Goal: Task Accomplishment & Management: Use online tool/utility

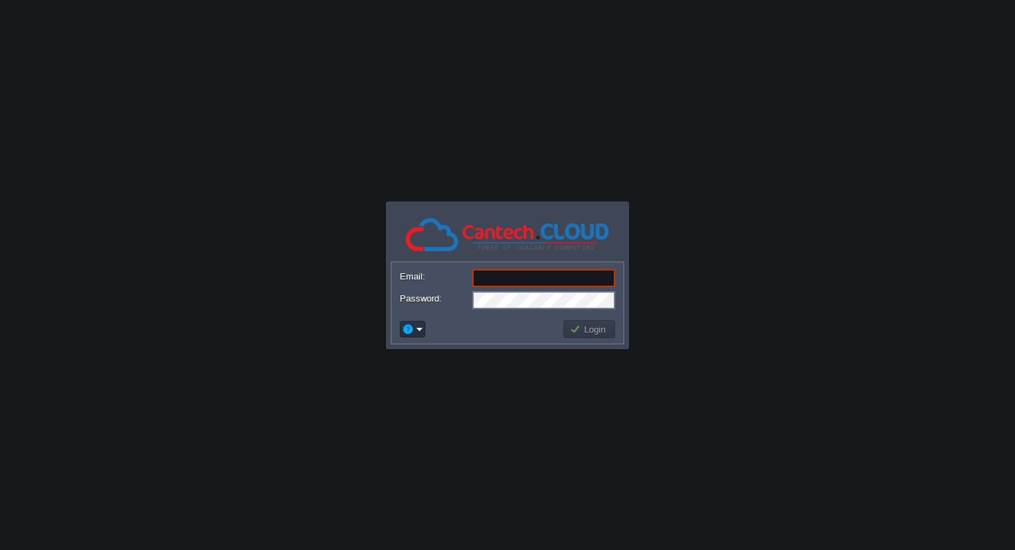
type input "[EMAIL_ADDRESS][DOMAIN_NAME]"
click at [597, 324] on button "Login" at bounding box center [589, 329] width 40 height 12
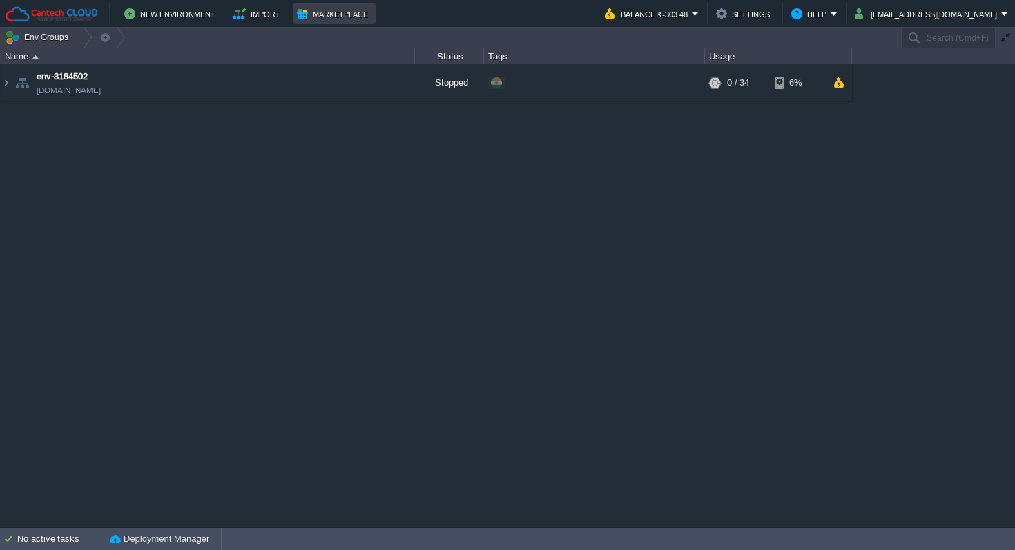
click at [329, 19] on button "Marketplace" at bounding box center [334, 14] width 75 height 17
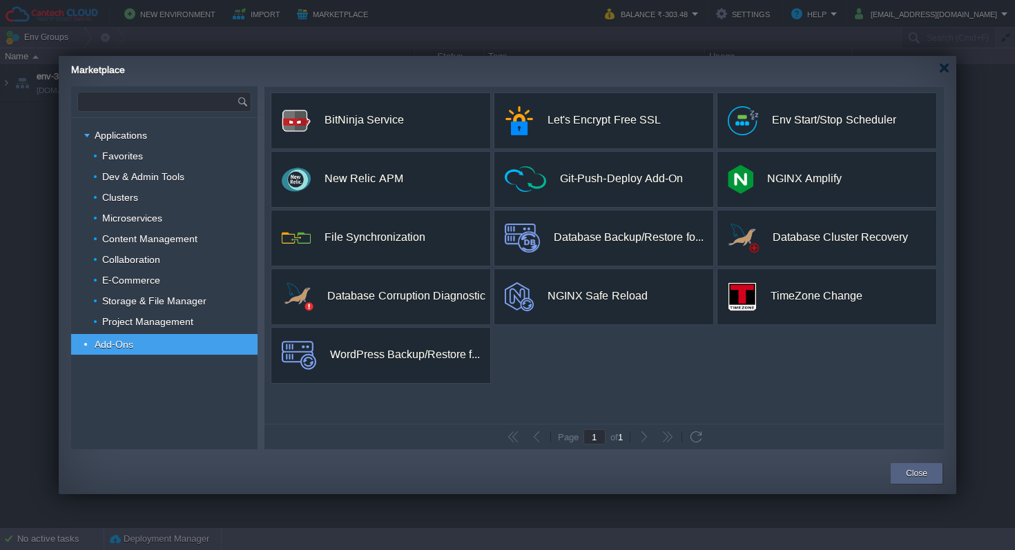
click at [200, 102] on input "text" at bounding box center [157, 101] width 159 height 19
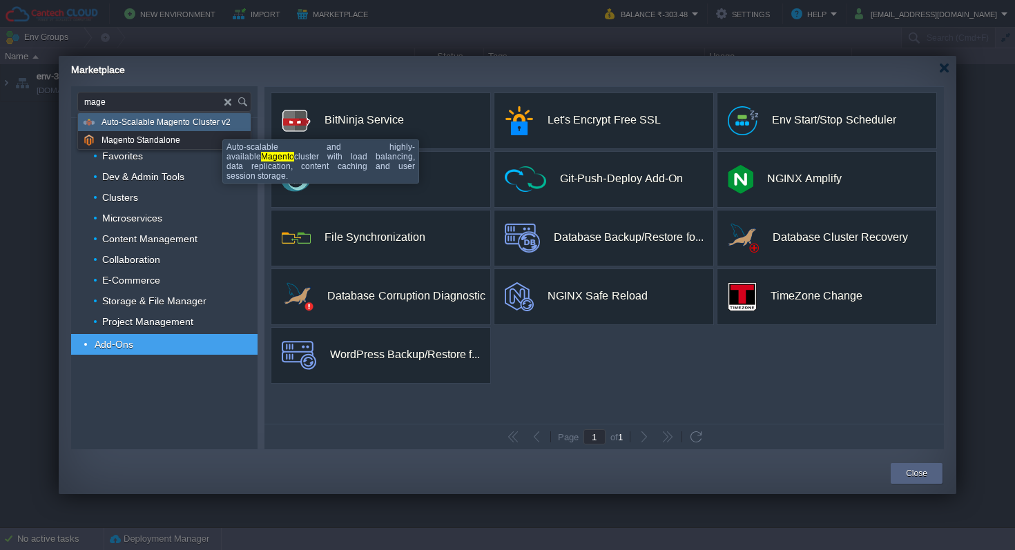
click at [212, 127] on span "Auto-Scalable Magento Cluster v2" at bounding box center [165, 122] width 129 height 18
type input "Type application or add-on name"
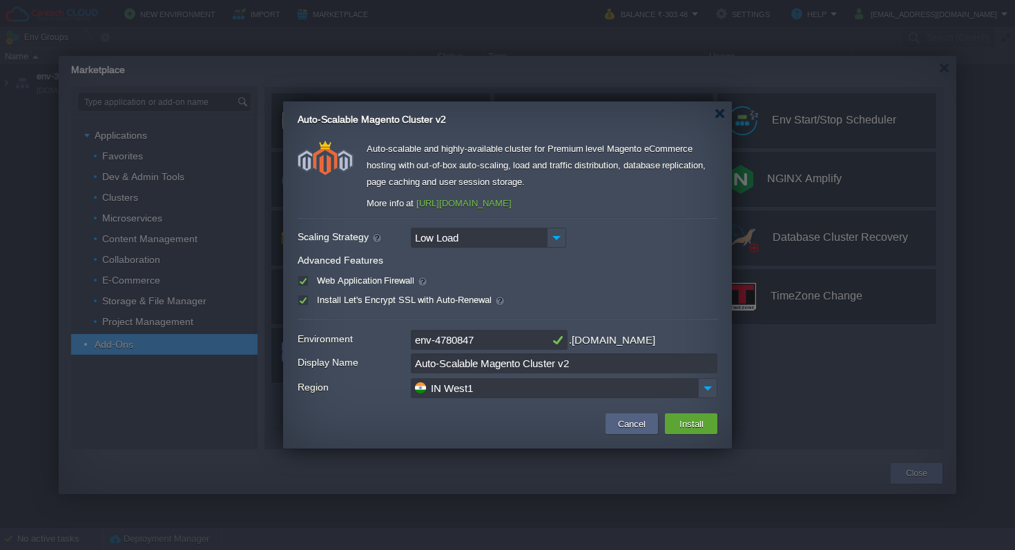
click at [491, 237] on input "Low Load" at bounding box center [479, 238] width 136 height 20
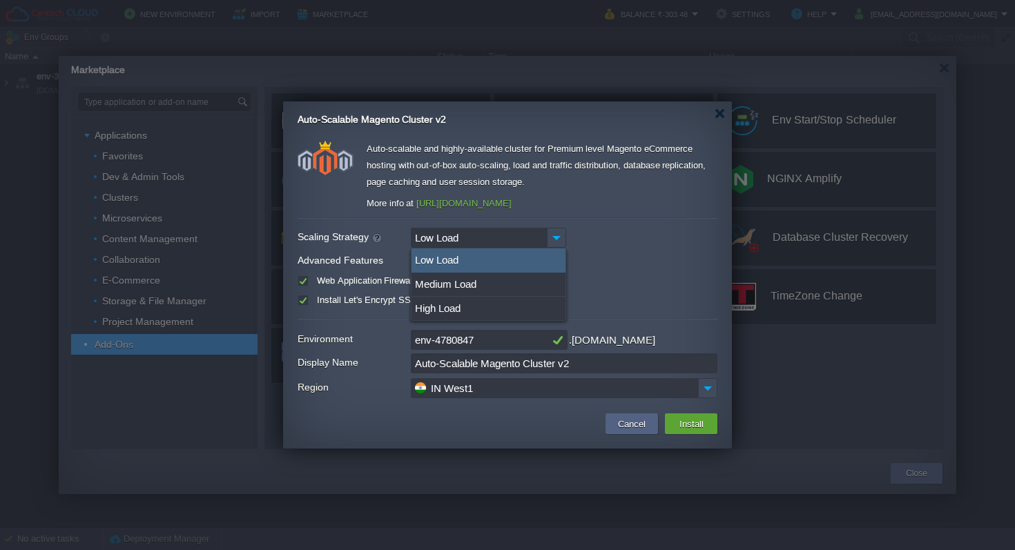
click at [579, 231] on div "Low Load" at bounding box center [508, 238] width 420 height 20
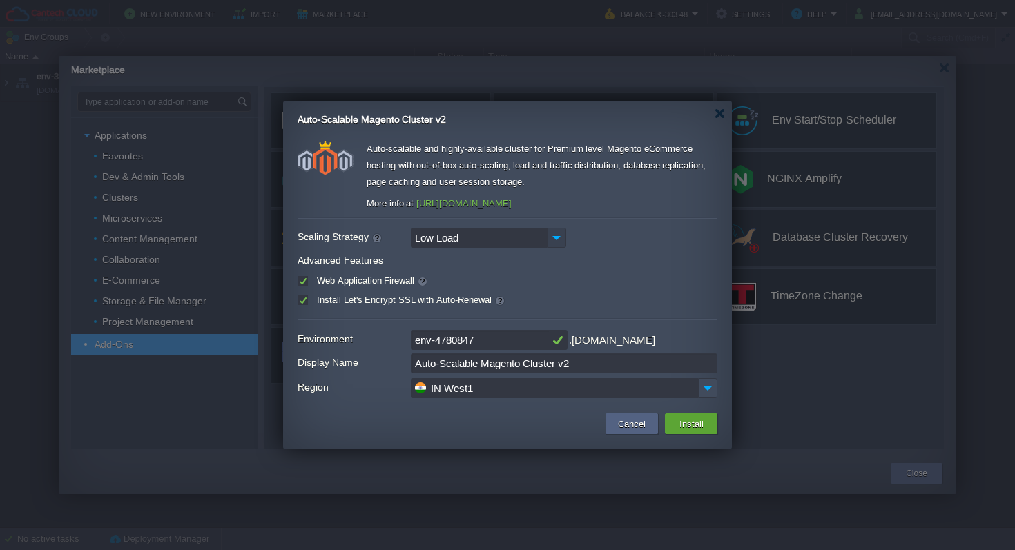
click at [561, 237] on img at bounding box center [556, 238] width 19 height 20
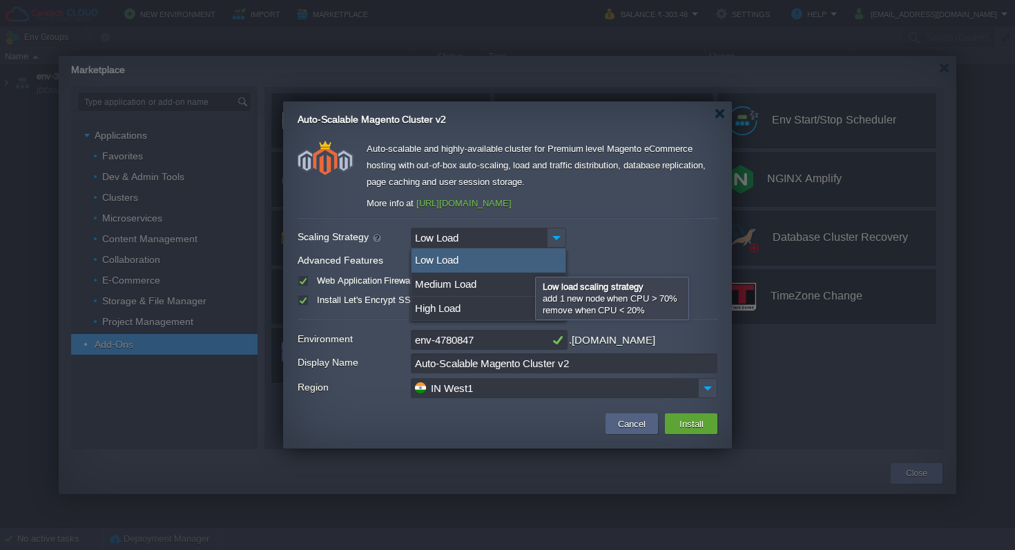
click at [529, 259] on div "Low Load" at bounding box center [488, 260] width 154 height 24
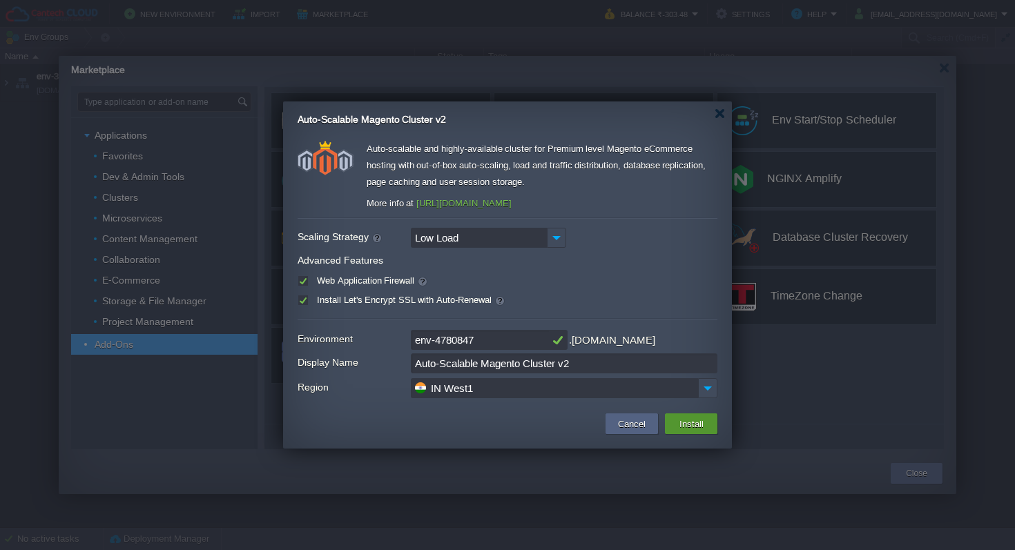
click at [686, 430] on button "Install" at bounding box center [691, 424] width 32 height 17
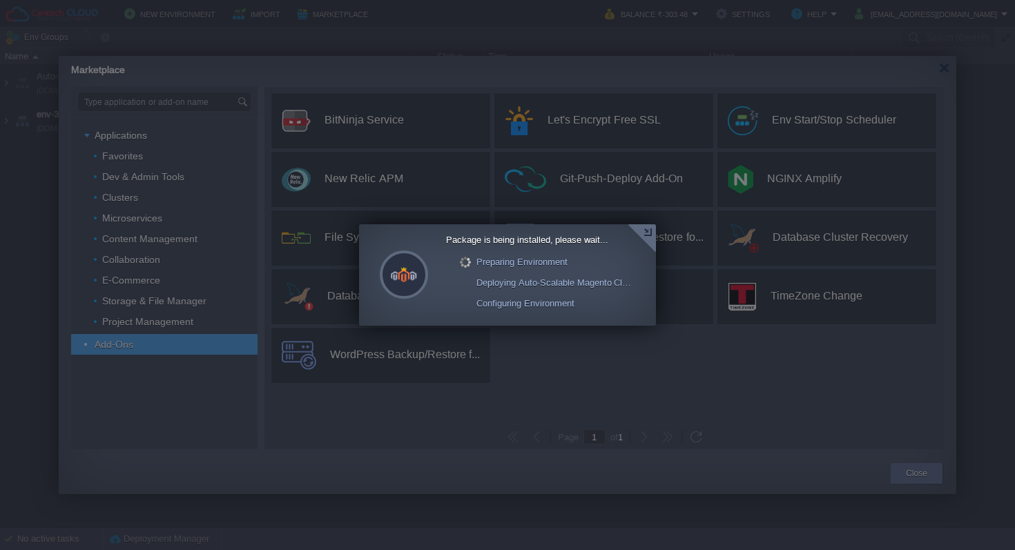
click at [653, 237] on div at bounding box center [641, 238] width 28 height 28
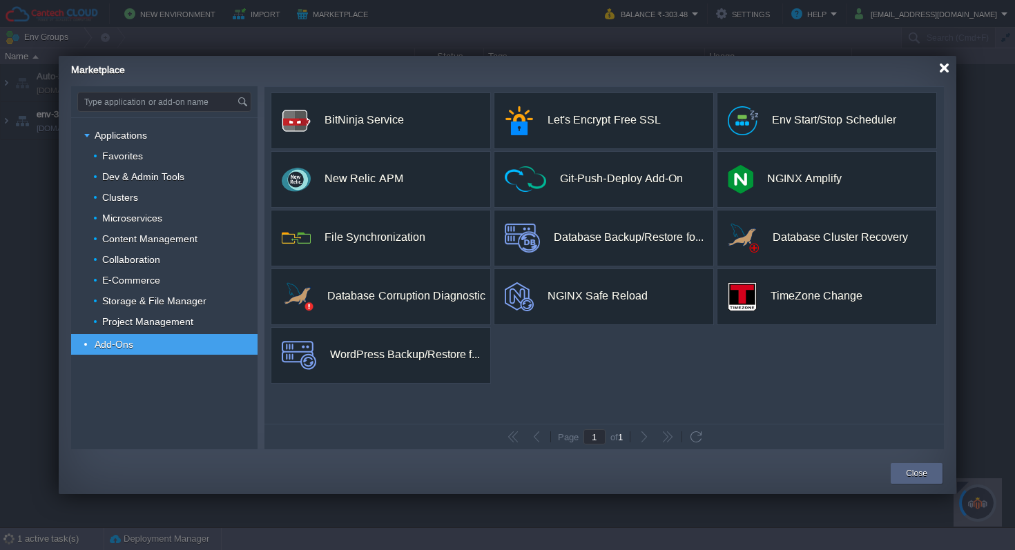
click at [946, 68] on div at bounding box center [944, 68] width 10 height 10
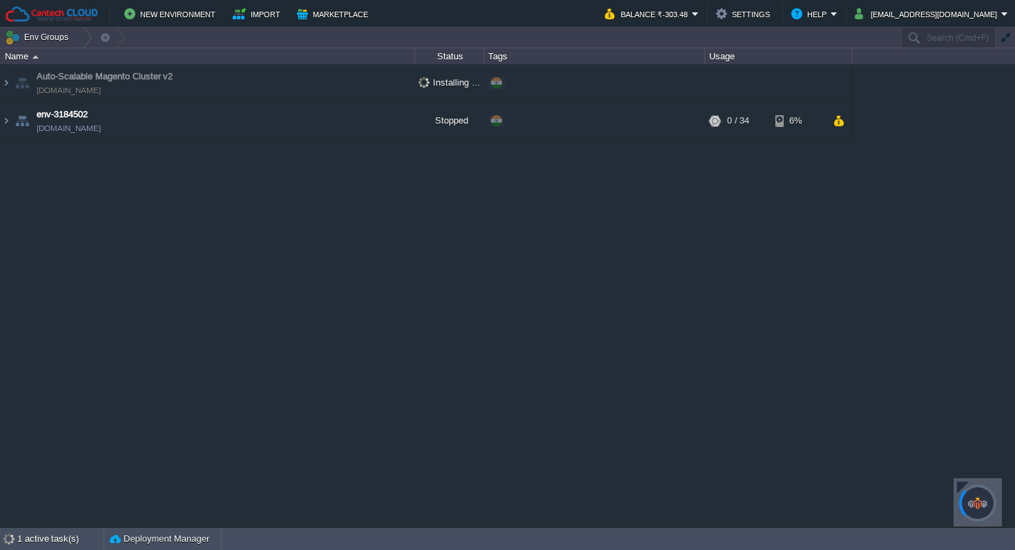
click at [960, 488] on div at bounding box center [963, 488] width 12 height 12
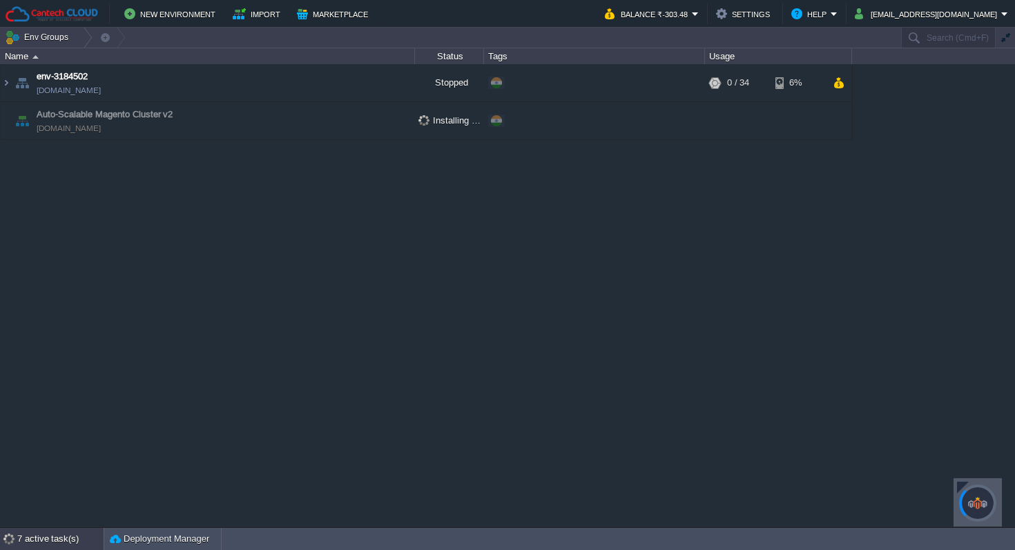
click at [59, 540] on div "7 active task(s)" at bounding box center [60, 539] width 86 height 22
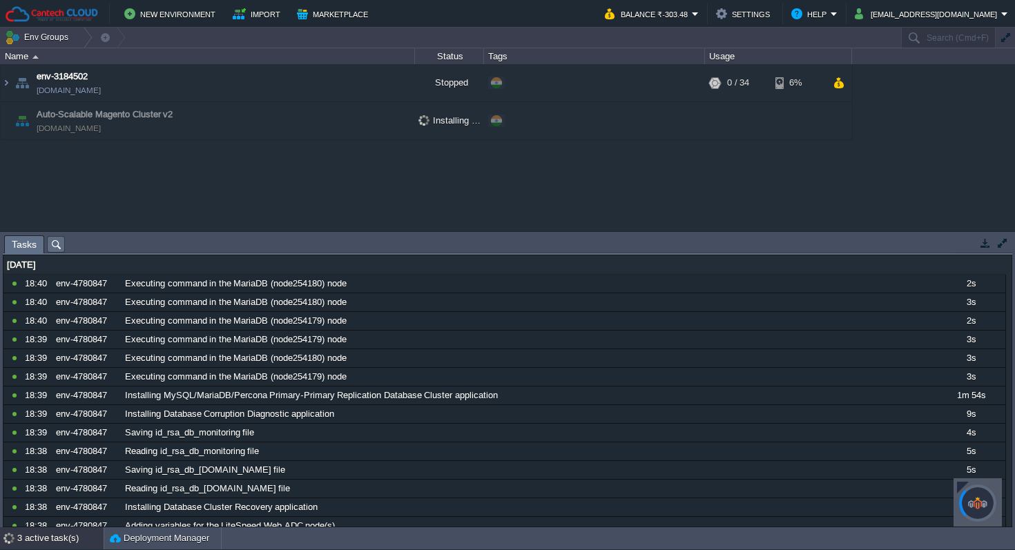
click at [39, 541] on div "3 active task(s)" at bounding box center [60, 538] width 86 height 22
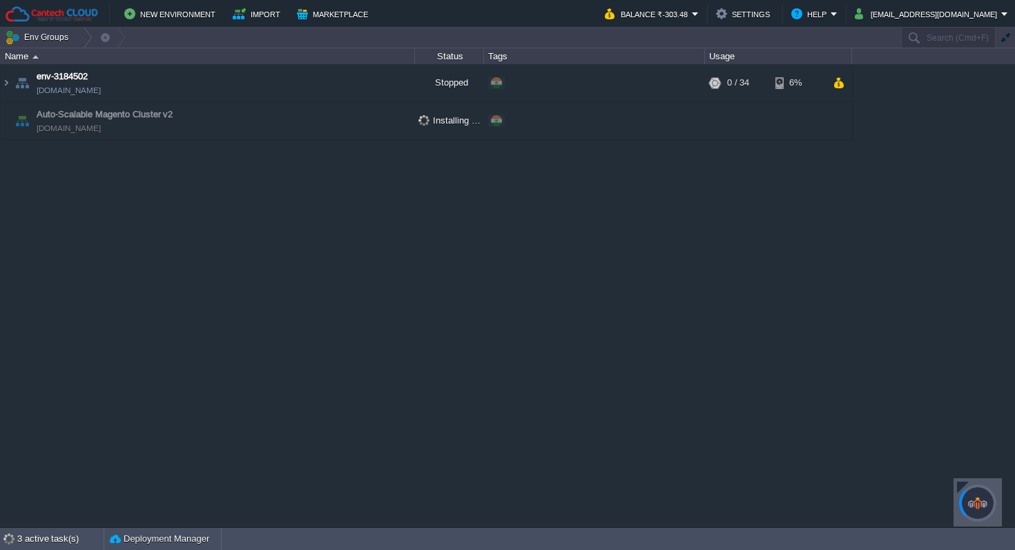
click at [184, 170] on div "env-3184502 [DOMAIN_NAME] Stopped + Add to Env Group RAM 0% CPU 0% 0 / 34 6% Au…" at bounding box center [507, 295] width 1015 height 462
click at [58, 530] on div "3 active task(s)" at bounding box center [60, 539] width 86 height 22
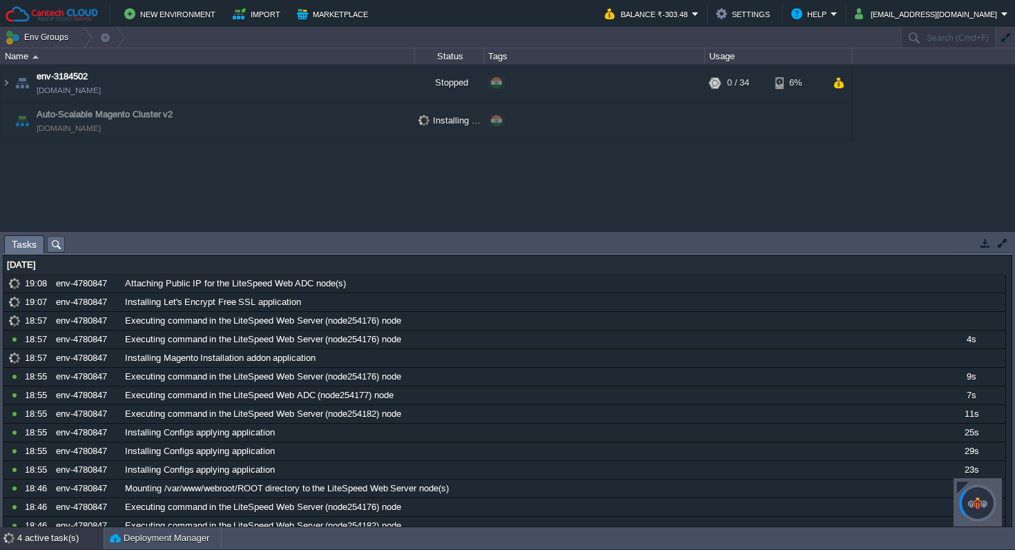
click at [331, 193] on div "env-3184502 [DOMAIN_NAME] Stopped + Add to Env Group RAM 0% CPU 0% 0 / 34 6% Au…" at bounding box center [507, 147] width 1015 height 166
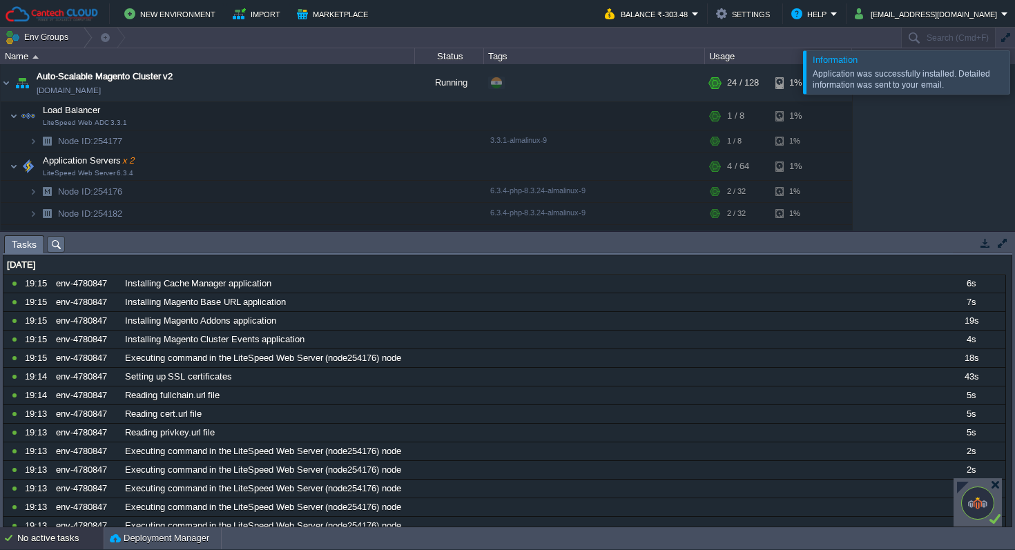
click at [1014, 76] on div at bounding box center [1031, 71] width 0 height 43
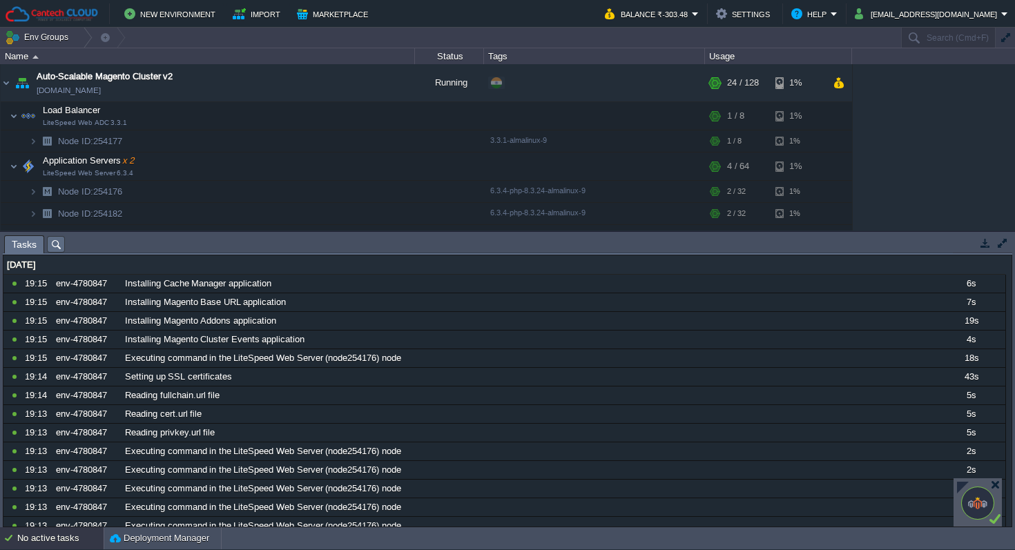
click at [49, 547] on div "No active tasks" at bounding box center [60, 538] width 86 height 22
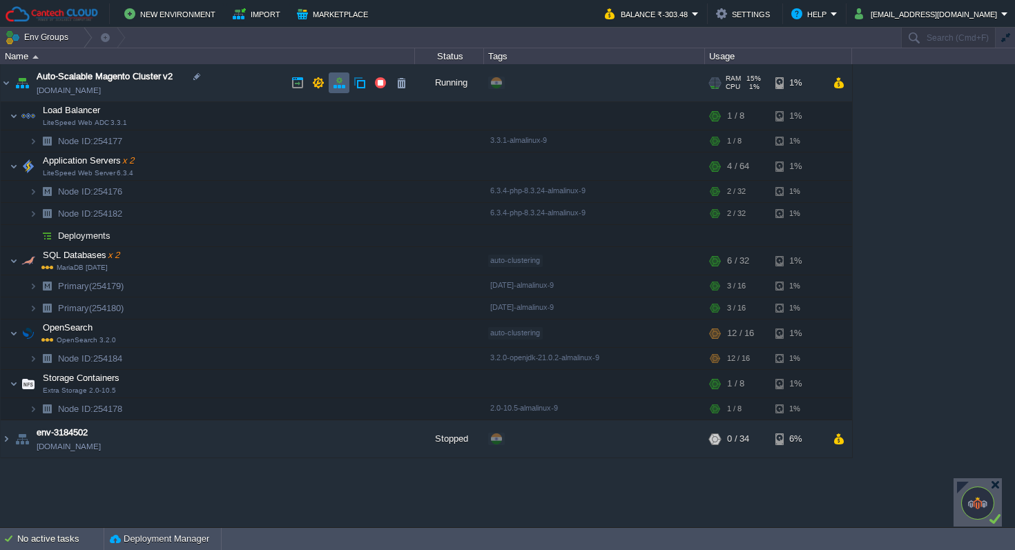
click at [340, 81] on button "button" at bounding box center [339, 83] width 12 height 12
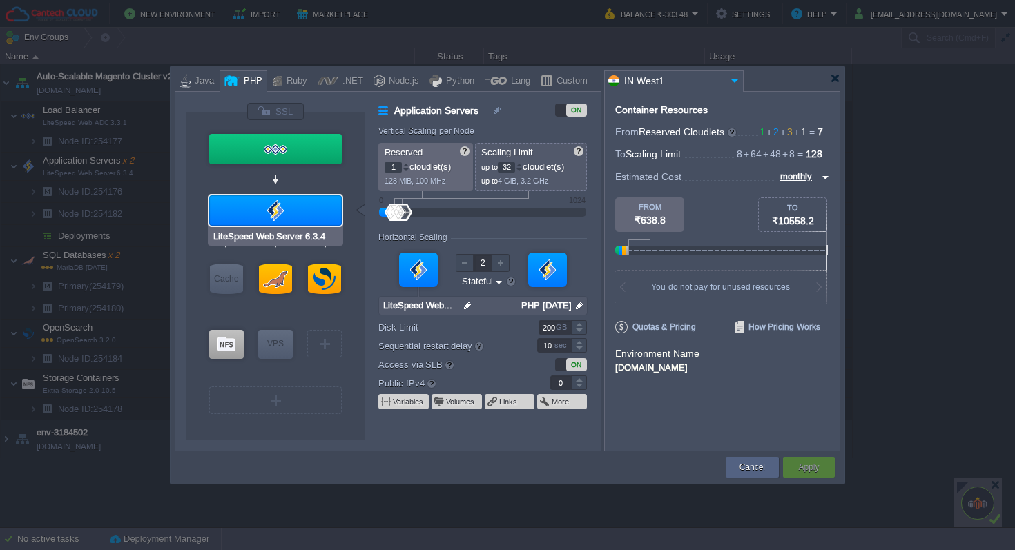
type input "LiteSpeed Web ADC 3.3.1"
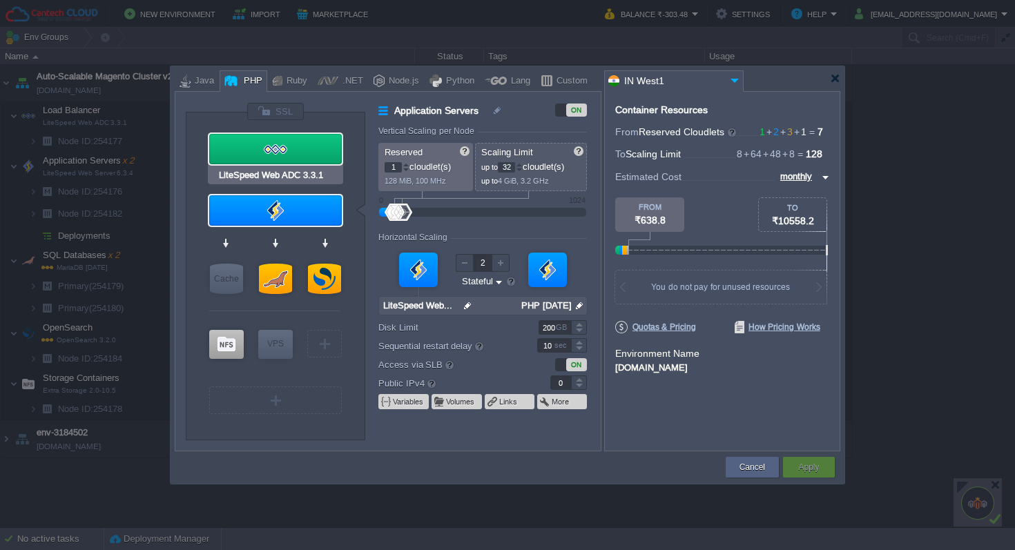
click at [291, 159] on div at bounding box center [275, 149] width 133 height 30
type input "Load Balancer"
type input "8"
type input "1"
type input "LiteSpeed Web ADC 3.3.1"
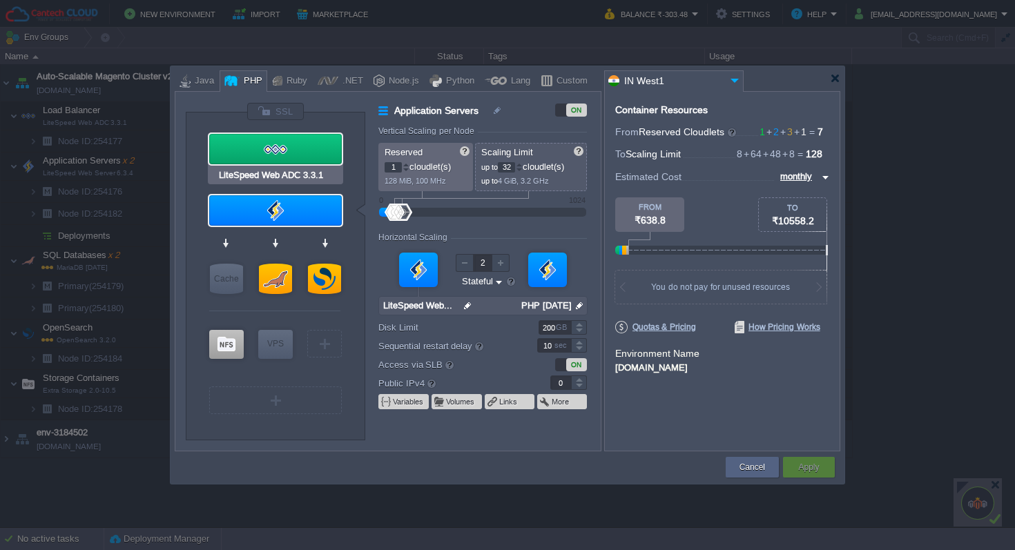
type input "null"
type input "3.3.1-almalinux-9"
type input "0"
type input "1"
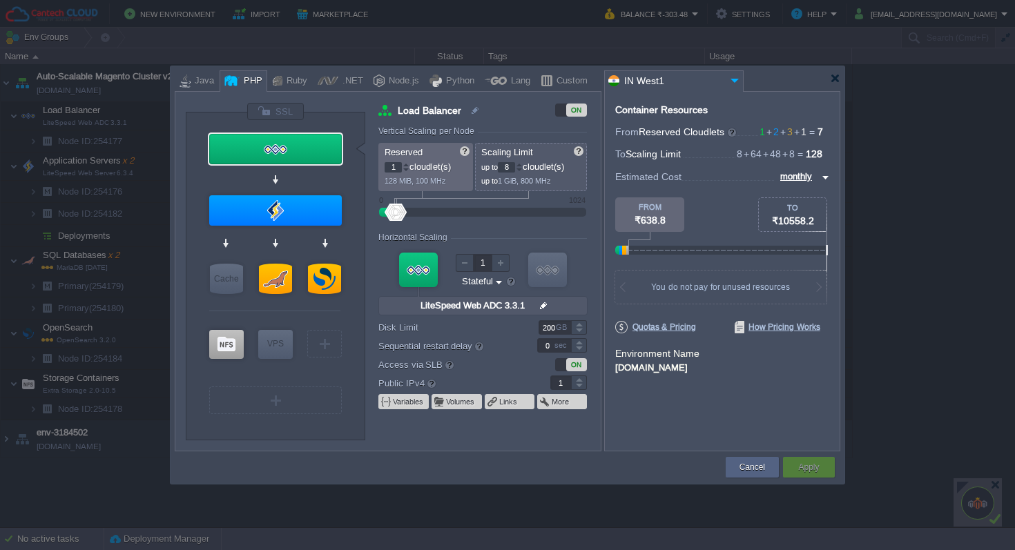
type input "LiteSpeed Web Server 6.3.4"
click at [311, 220] on div at bounding box center [275, 210] width 133 height 30
type input "Application Servers"
type input "32"
type input "2"
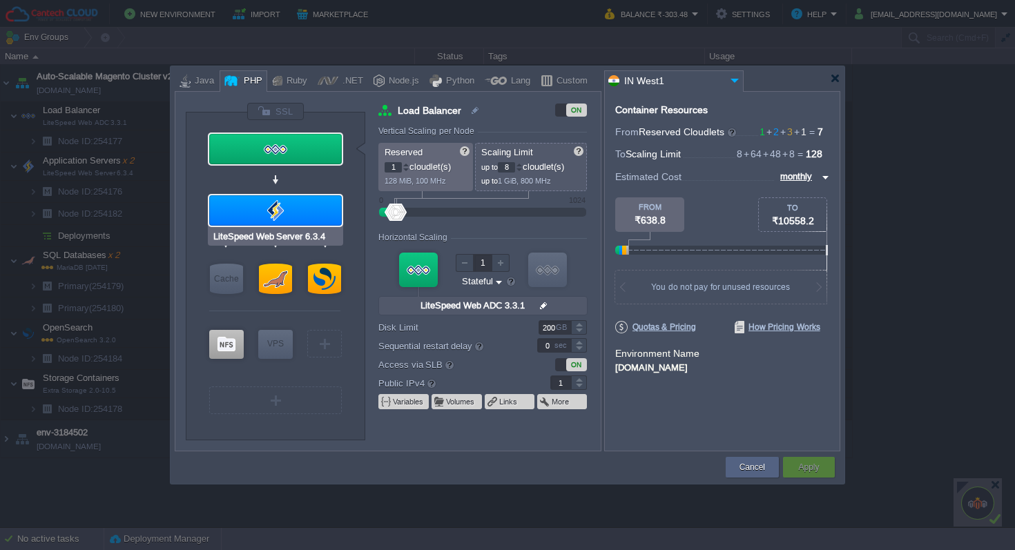
type input "LiteSpeed Web..."
type input "null"
type input "PHP [DATE]"
type input "10"
type input "0"
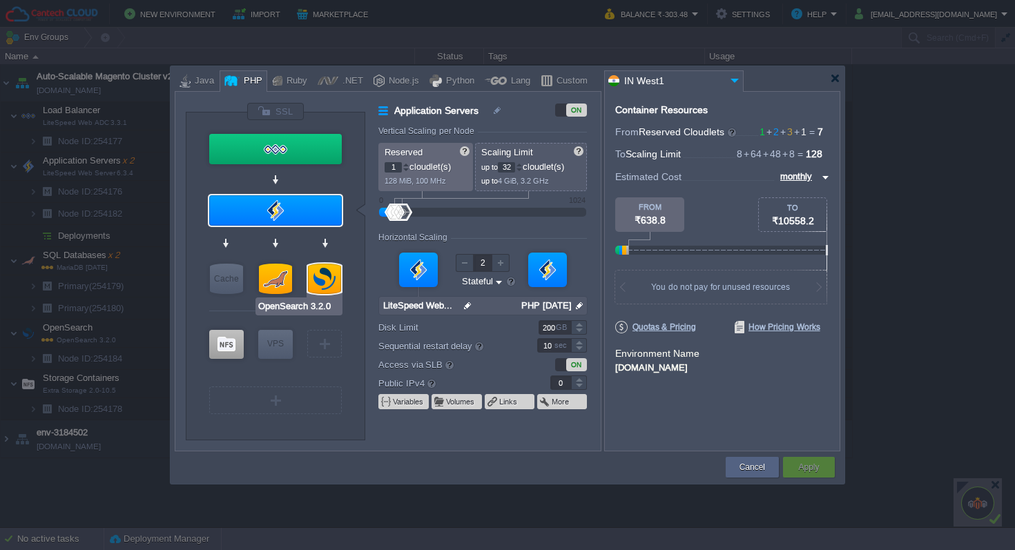
type input "MariaDB [DATE]"
click at [277, 272] on div at bounding box center [275, 279] width 33 height 30
type input "SQL Databases"
type input "16"
type input "MariaDB [DATE]"
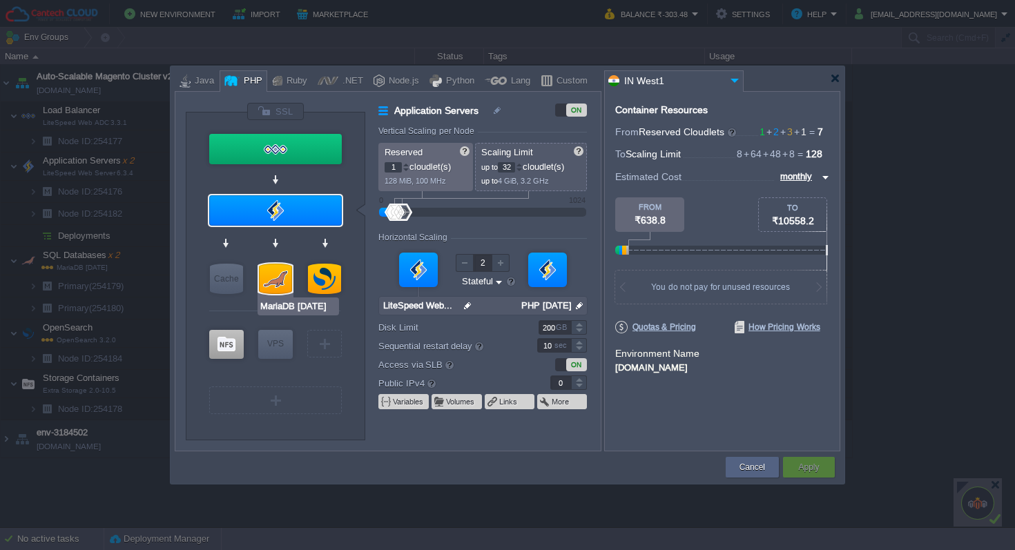
type input "null"
type input "[DATE]-almali..."
type input "Stateless"
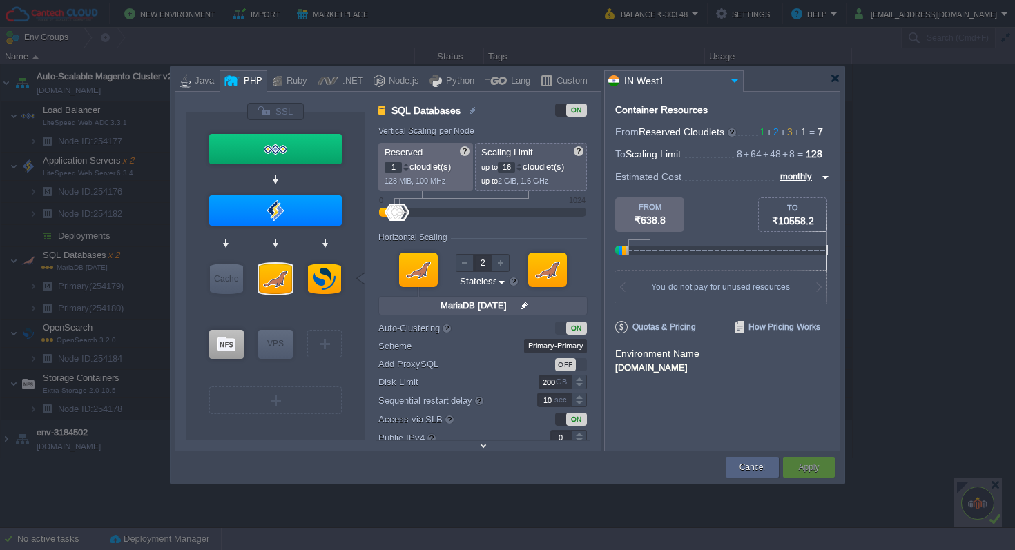
type input "OpenSearch 3.2.0"
click at [332, 279] on div at bounding box center [324, 279] width 33 height 30
type input "OpenSearch"
type input "1"
type input "OpenSearch 3.2.0"
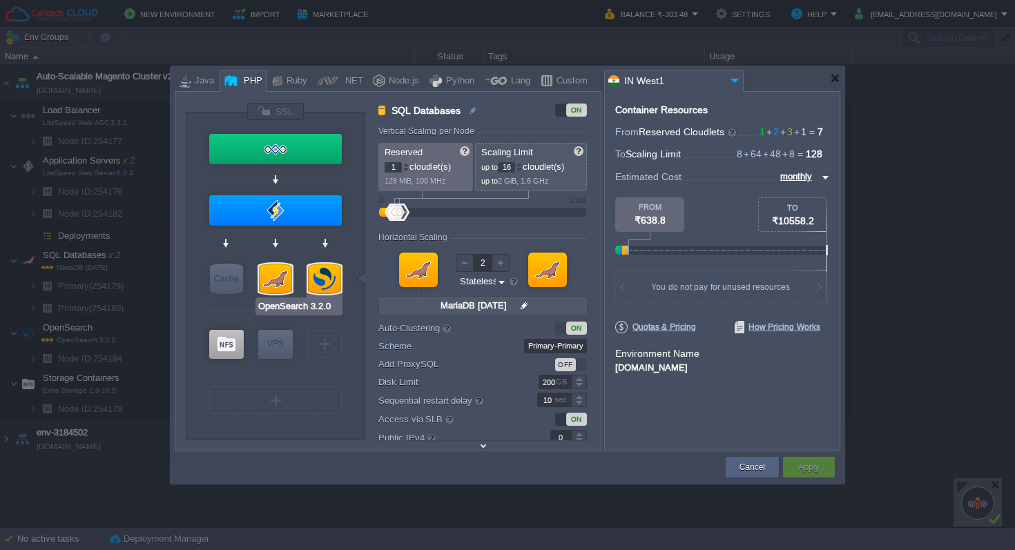
type input "null"
type input "Oracle OpenJDK..."
type input "Stateful"
type input "0"
type input "Extra Storage 2.0-10.5"
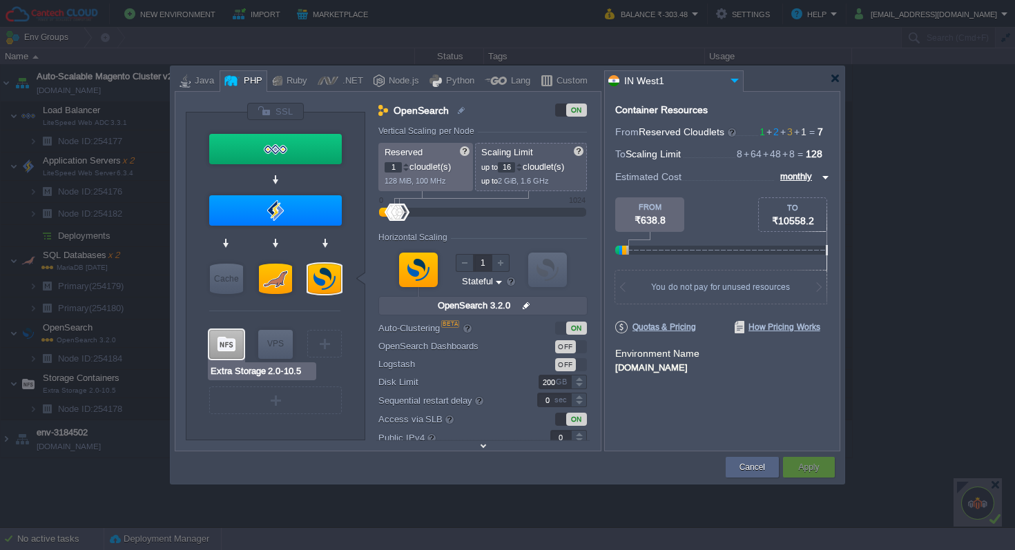
click at [220, 351] on div at bounding box center [226, 344] width 35 height 29
type input "Storage Containers"
type input "8"
type input "Extra Storage 2.0-10.5"
type input "null"
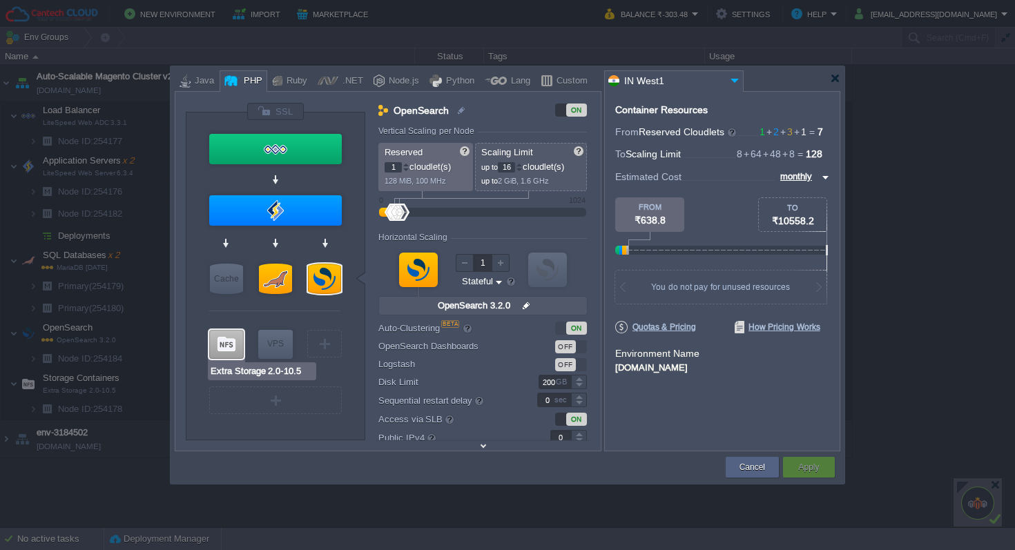
type input "2.0-10.5-almal..."
type input "Stateless"
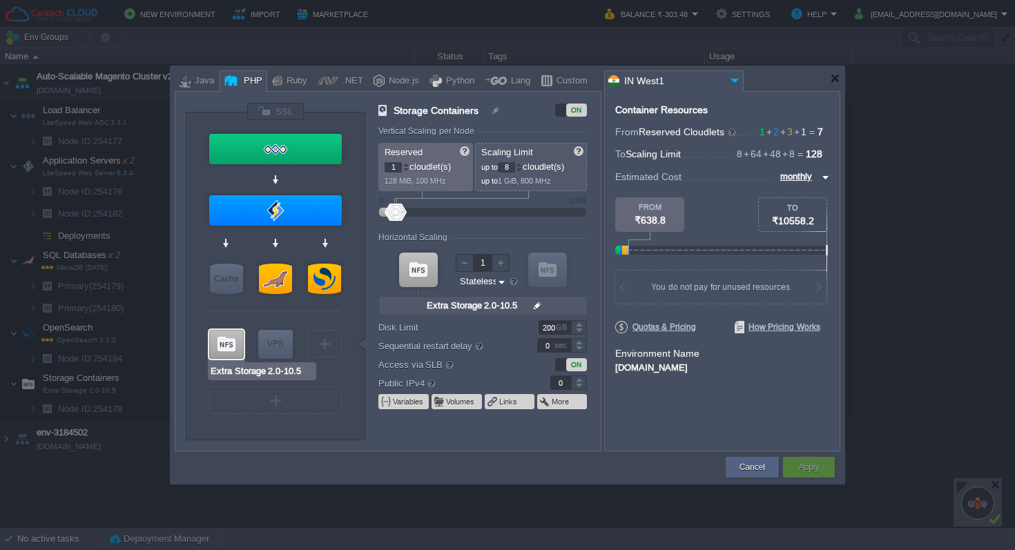
type input "AlmaLinux 9.6"
type input "150"
drag, startPoint x: 556, startPoint y: 342, endPoint x: 520, endPoint y: 348, distance: 37.1
click at [520, 348] on div at bounding box center [521, 345] width 10 height 10
click at [641, 416] on div "Container Resources From Reserved Cloudlets 1 + 2 + 3 + 1 ... = 7 not added To …" at bounding box center [722, 271] width 236 height 360
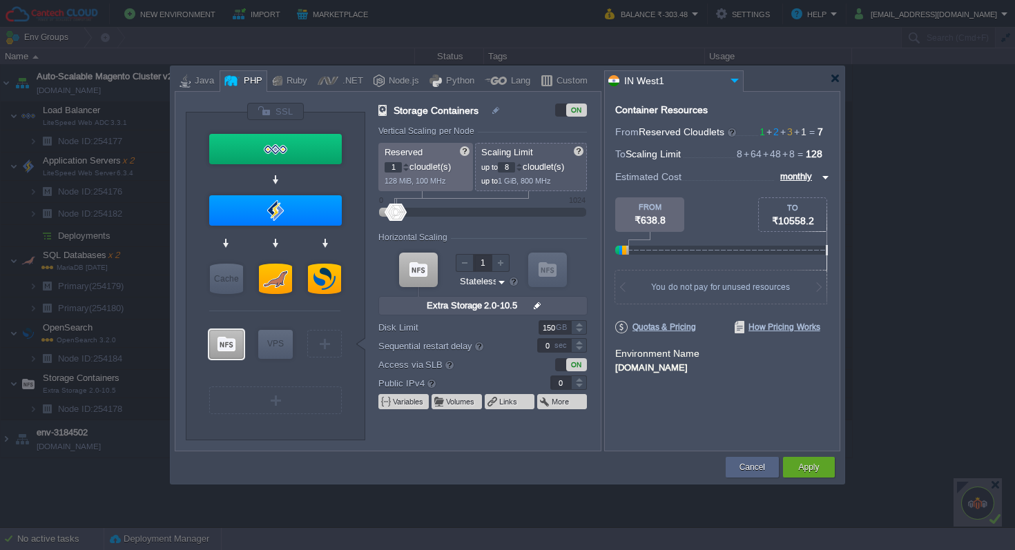
click at [668, 421] on div "Container Resources From Reserved Cloudlets 1 + 2 + 3 + 1 ... = 7 not added To …" at bounding box center [722, 271] width 236 height 360
type input "LiteSpeed Web Server 6.3.4"
click at [315, 205] on div at bounding box center [275, 210] width 133 height 30
type input "Application Servers"
type input "32"
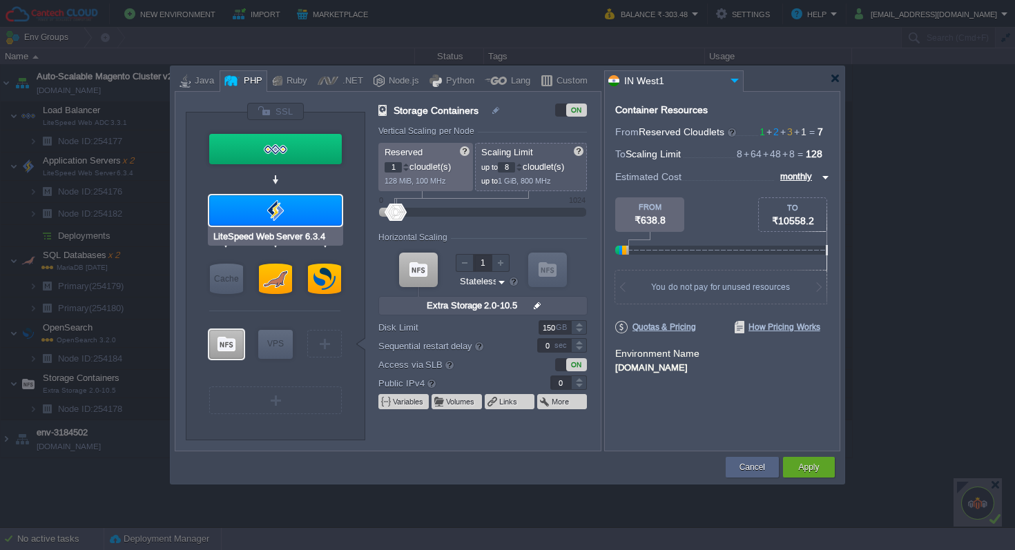
type input "2"
type input "LiteSpeed Web..."
type input "null"
type input "PHP [DATE]"
type input "Stateful"
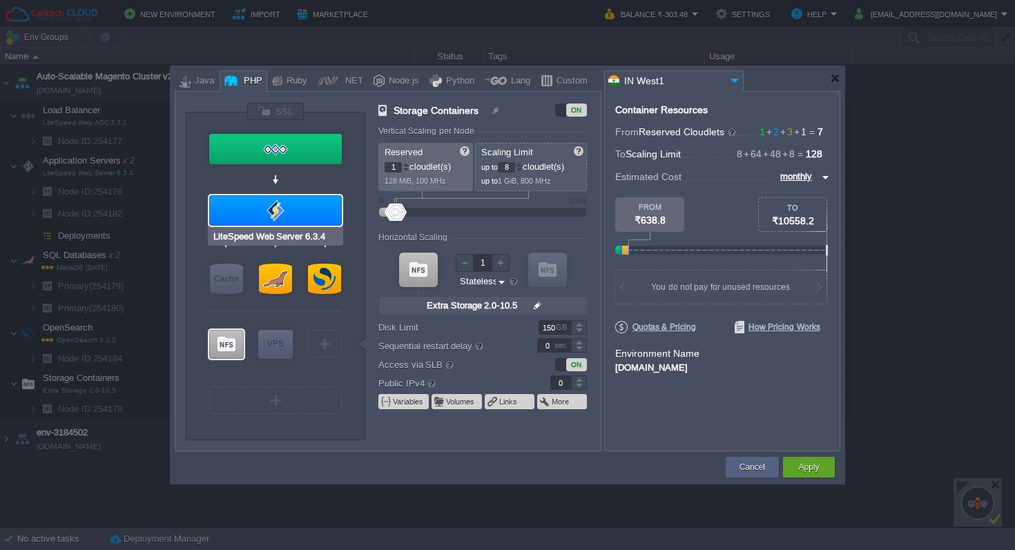
type input "200"
type input "10"
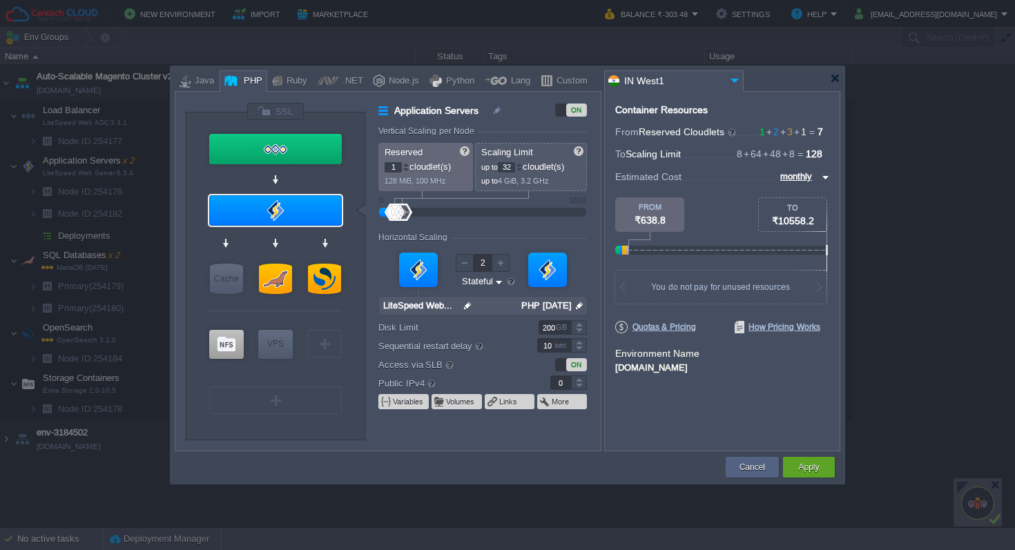
click at [523, 168] on div at bounding box center [519, 170] width 7 height 5
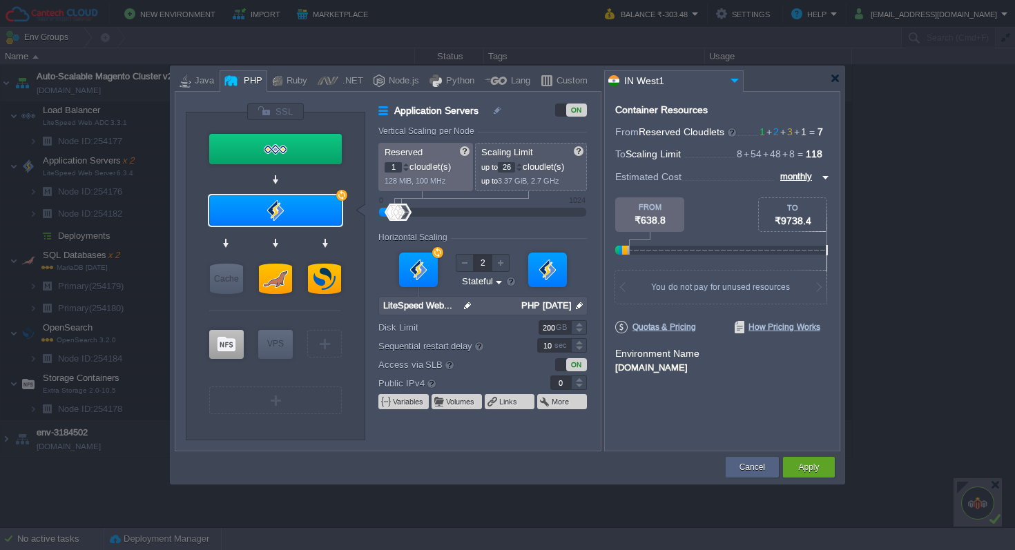
click at [523, 168] on div at bounding box center [519, 170] width 7 height 5
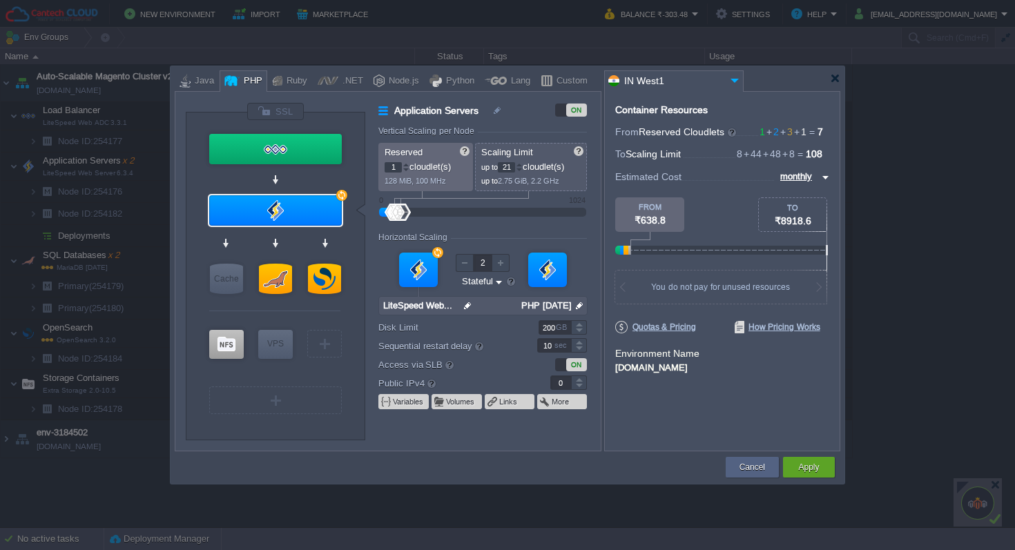
click at [523, 168] on div at bounding box center [519, 170] width 7 height 5
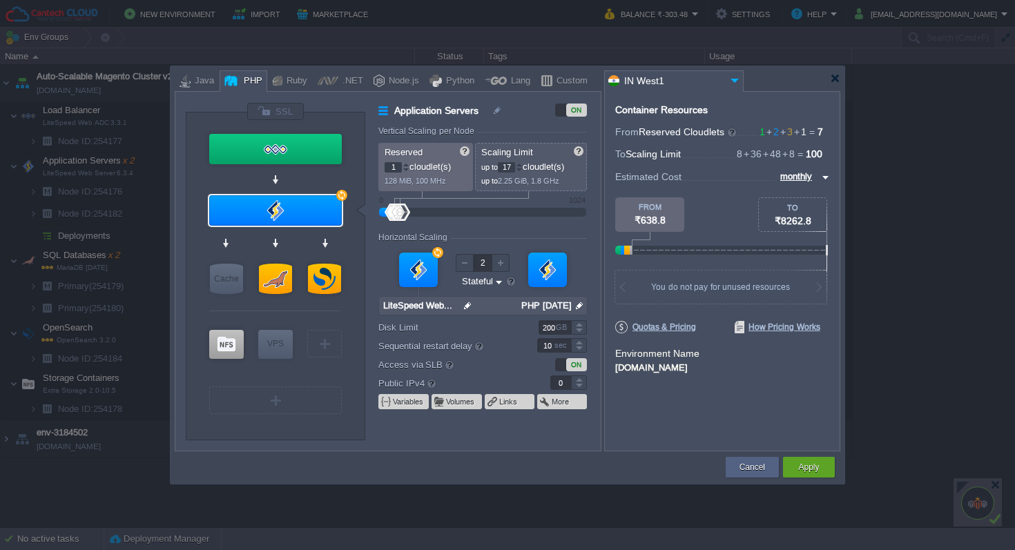
click at [523, 168] on div at bounding box center [519, 170] width 7 height 5
click at [523, 165] on div at bounding box center [519, 164] width 7 height 5
type input "16"
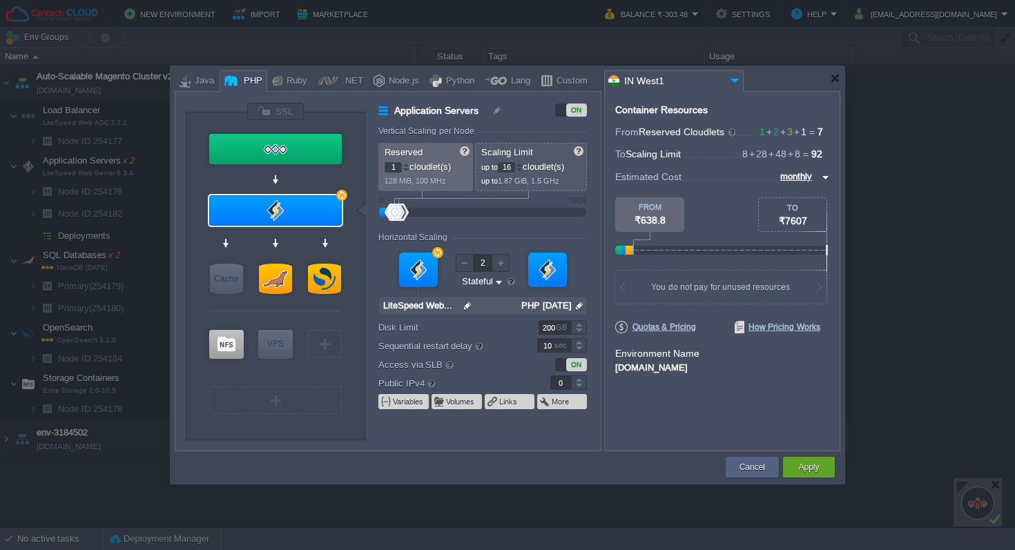
click at [523, 165] on div at bounding box center [519, 164] width 7 height 5
click at [738, 469] on div "Cancel" at bounding box center [752, 467] width 32 height 21
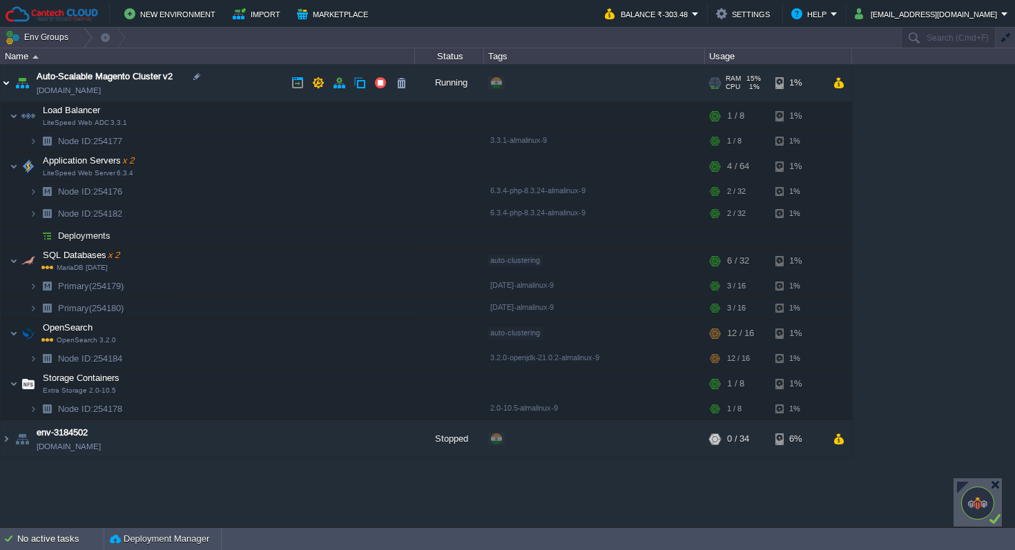
click at [7, 80] on img at bounding box center [6, 82] width 11 height 37
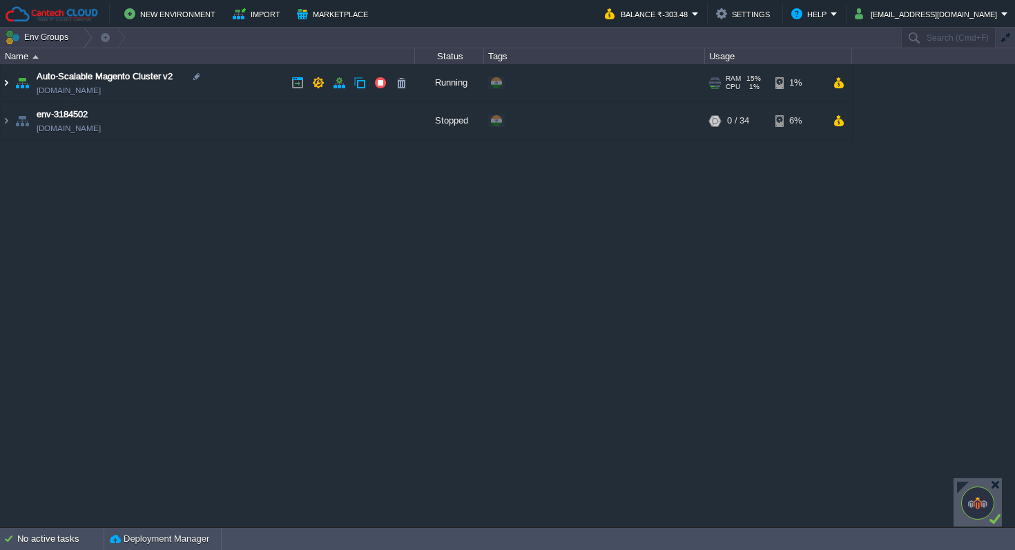
click at [7, 80] on img at bounding box center [6, 82] width 11 height 37
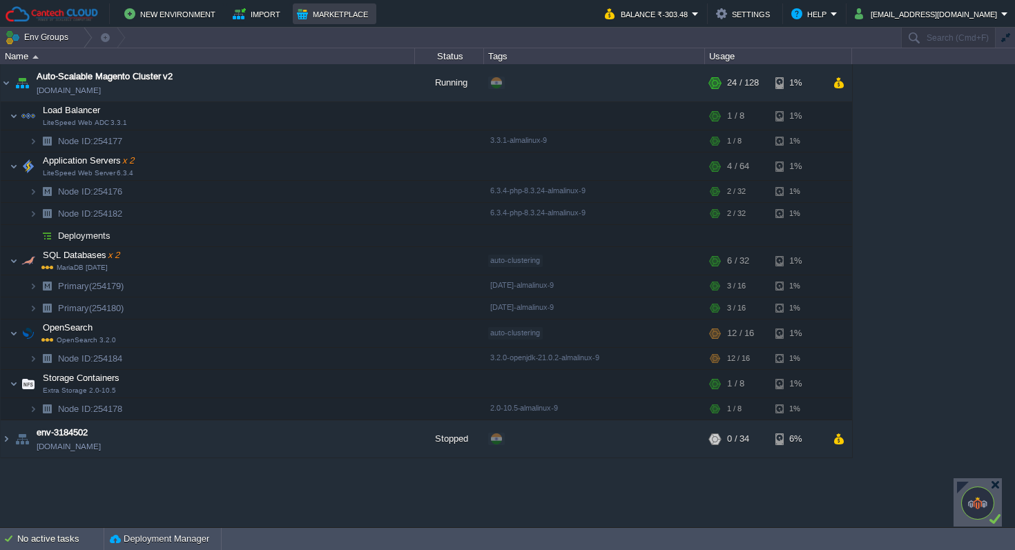
click at [321, 6] on button "Marketplace" at bounding box center [334, 14] width 75 height 17
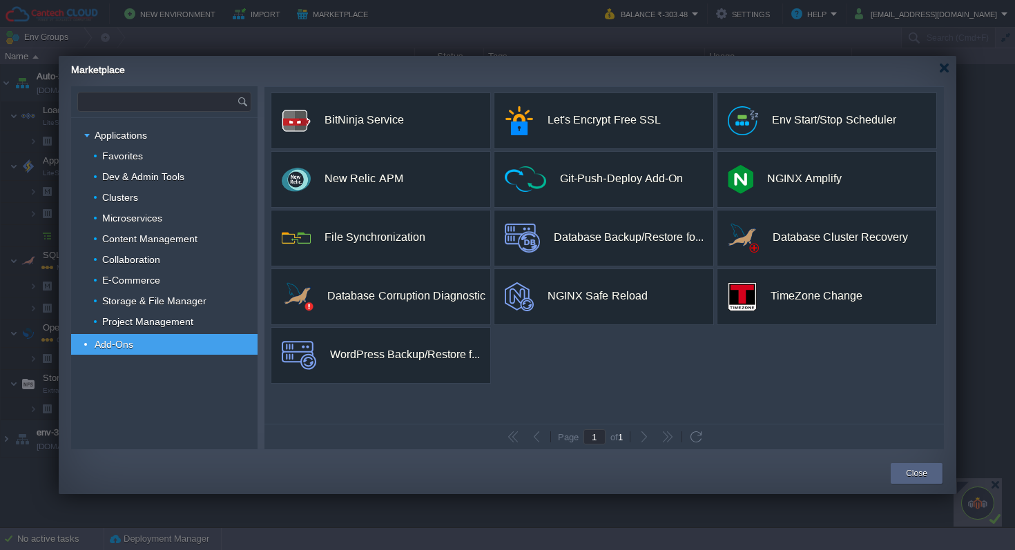
click at [204, 100] on input "text" at bounding box center [157, 101] width 159 height 19
click at [178, 139] on div "Magento Standalone" at bounding box center [164, 140] width 173 height 18
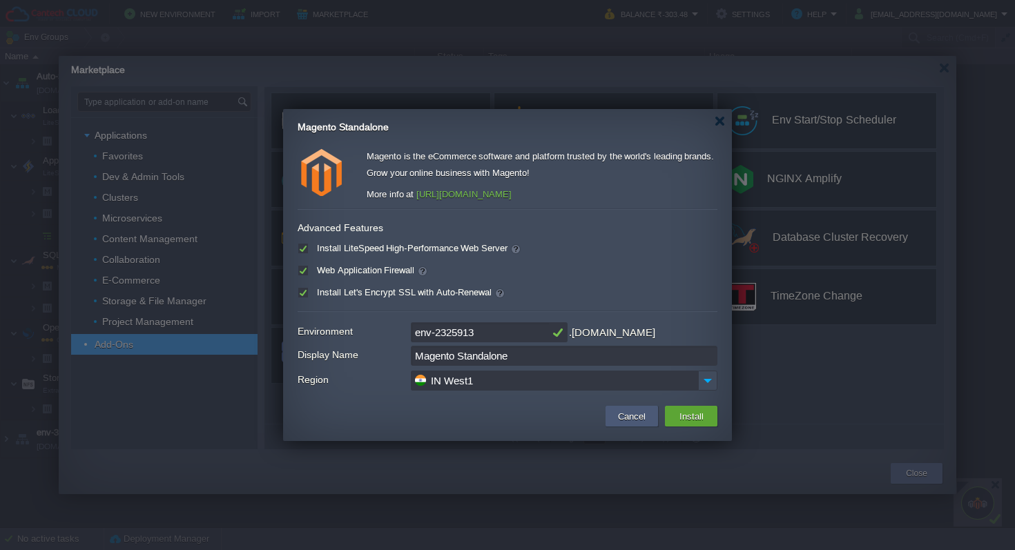
click at [627, 415] on button "Cancel" at bounding box center [632, 416] width 36 height 17
type input "Type application or add-on name"
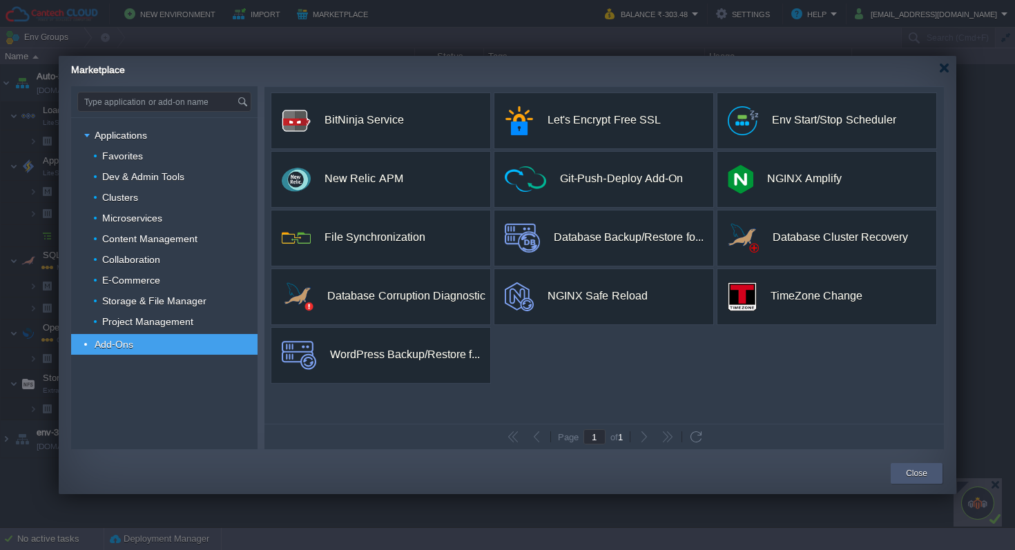
click at [925, 472] on button "Close" at bounding box center [916, 474] width 21 height 14
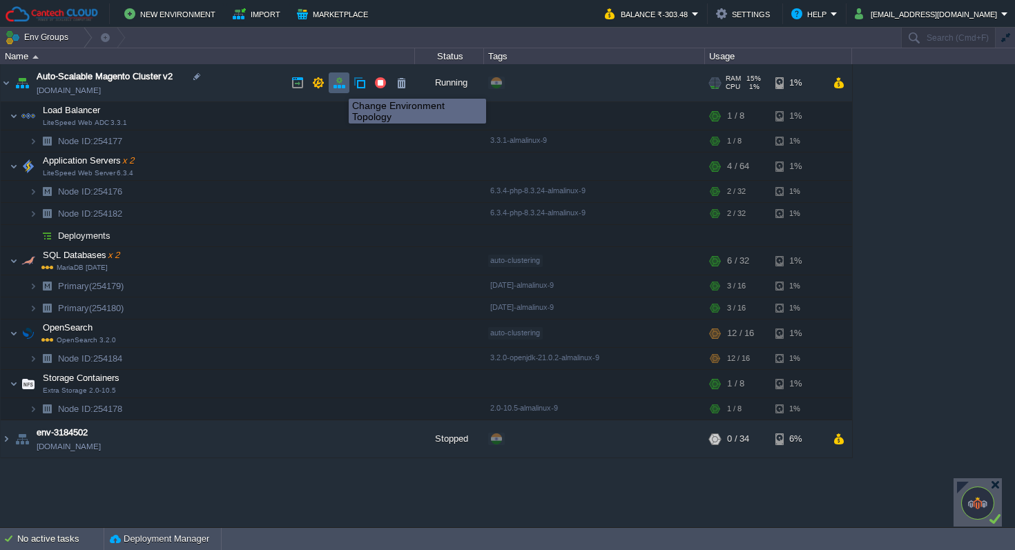
click at [338, 86] on button "button" at bounding box center [339, 83] width 12 height 12
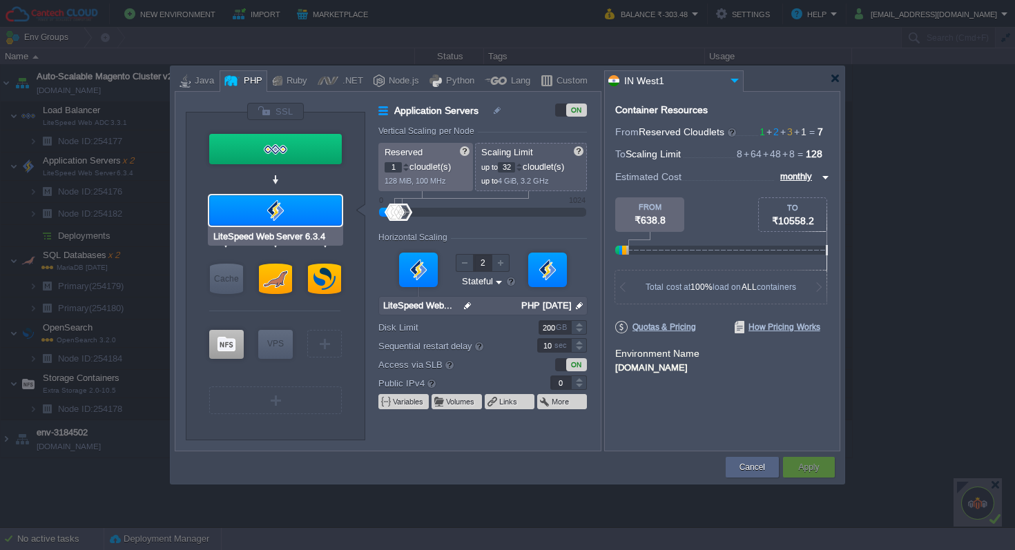
click at [314, 208] on div at bounding box center [275, 210] width 133 height 30
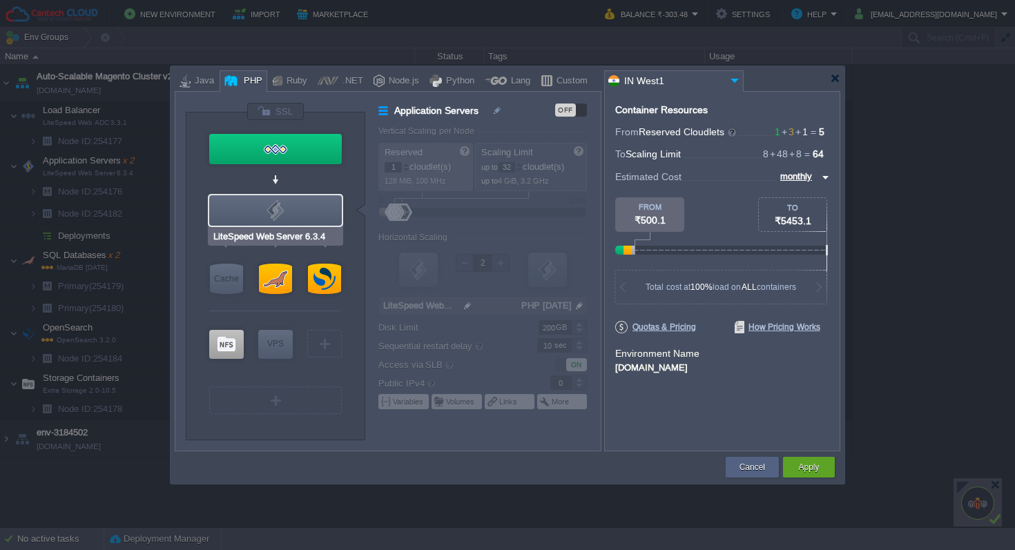
click at [314, 208] on div at bounding box center [275, 210] width 133 height 30
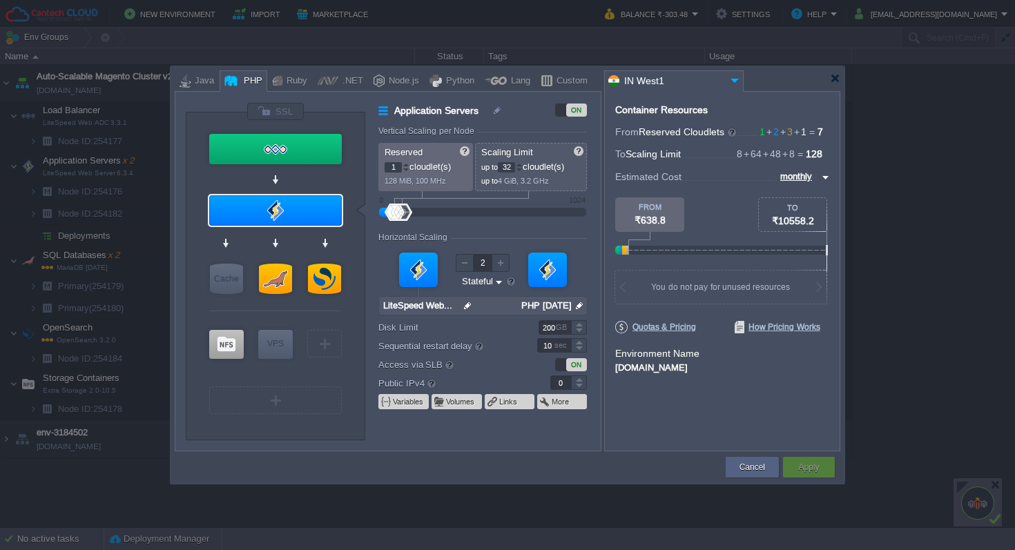
click at [462, 264] on div at bounding box center [465, 263] width 18 height 18
type input "1"
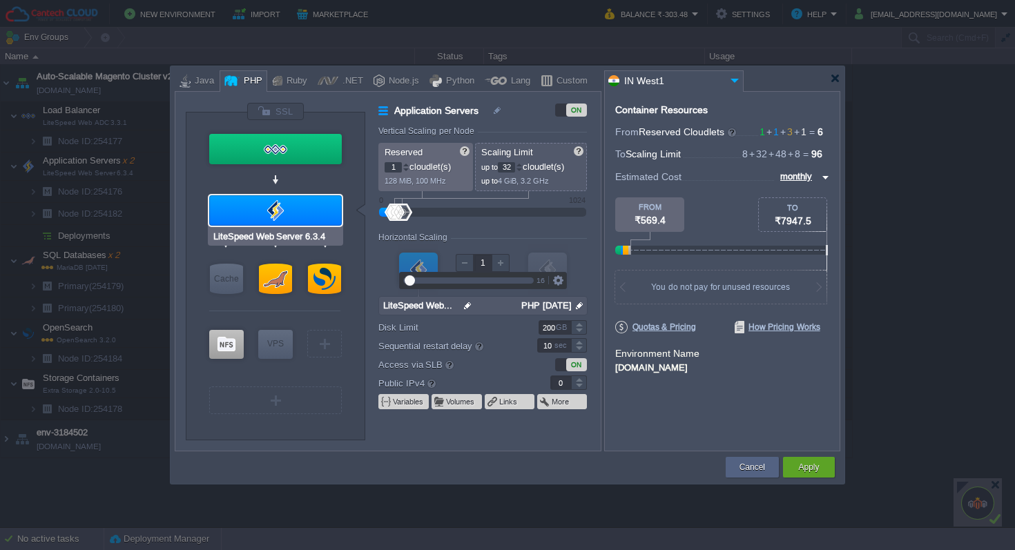
type input "MariaDB [DATE]"
click at [279, 291] on div at bounding box center [275, 279] width 33 height 30
type input "SQL Databases"
type input "16"
type input "2"
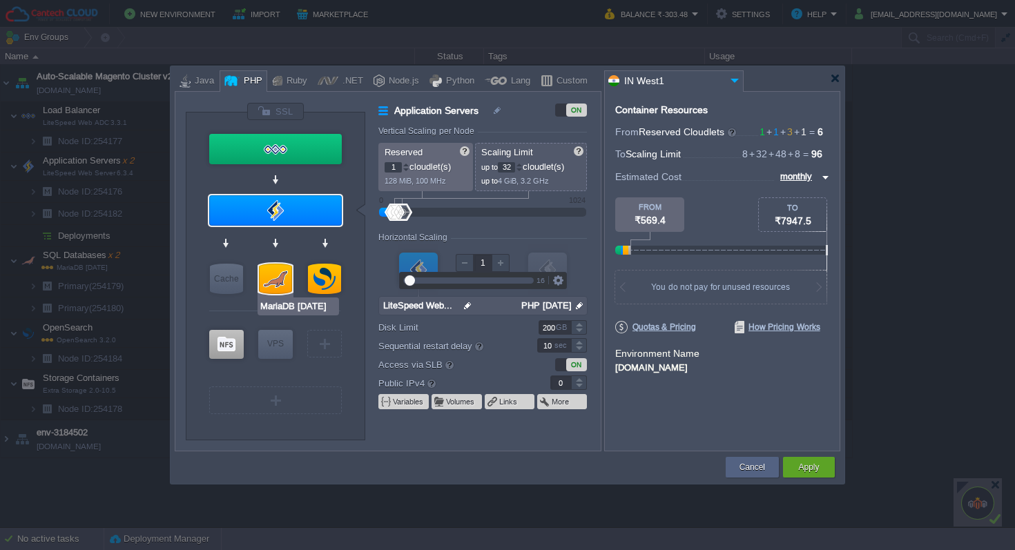
type input "MariaDB [DATE]"
type input "null"
type input "[DATE]-almali..."
type input "Stateless"
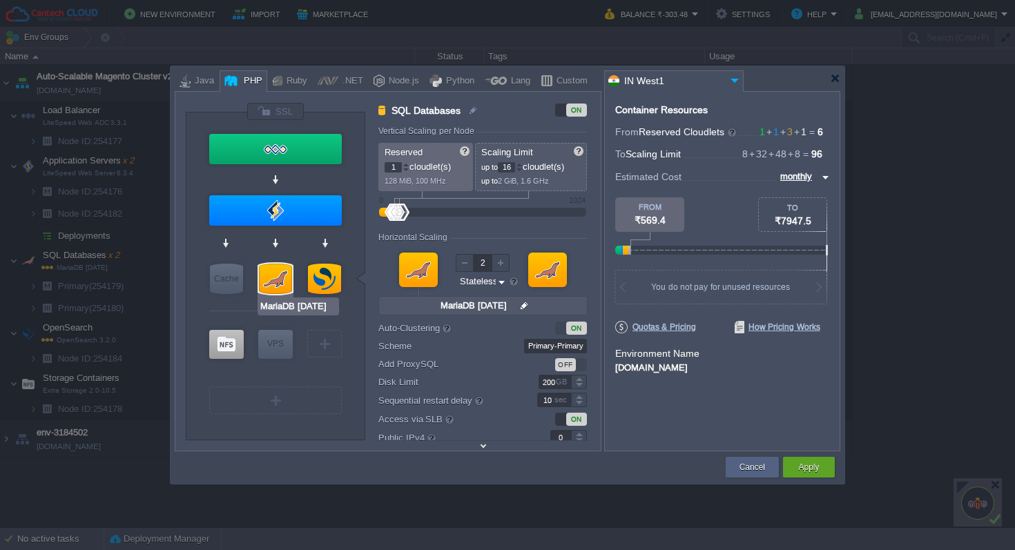
type input "OpenSearch 3.2.0"
type input "1"
click at [465, 264] on div at bounding box center [465, 263] width 18 height 18
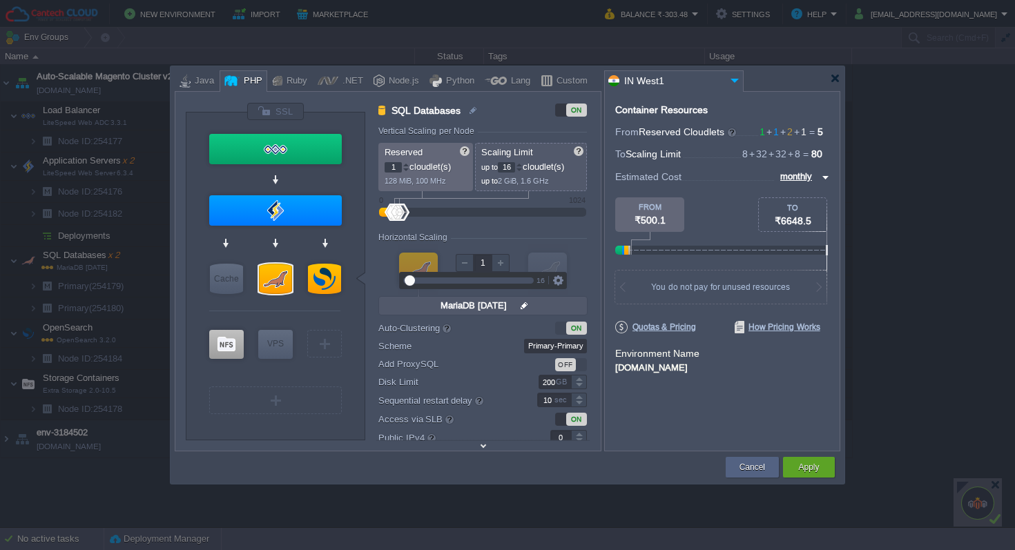
click at [570, 234] on div "Horizontal Scaling" at bounding box center [482, 239] width 208 height 12
click at [752, 469] on button "Cancel" at bounding box center [752, 467] width 26 height 14
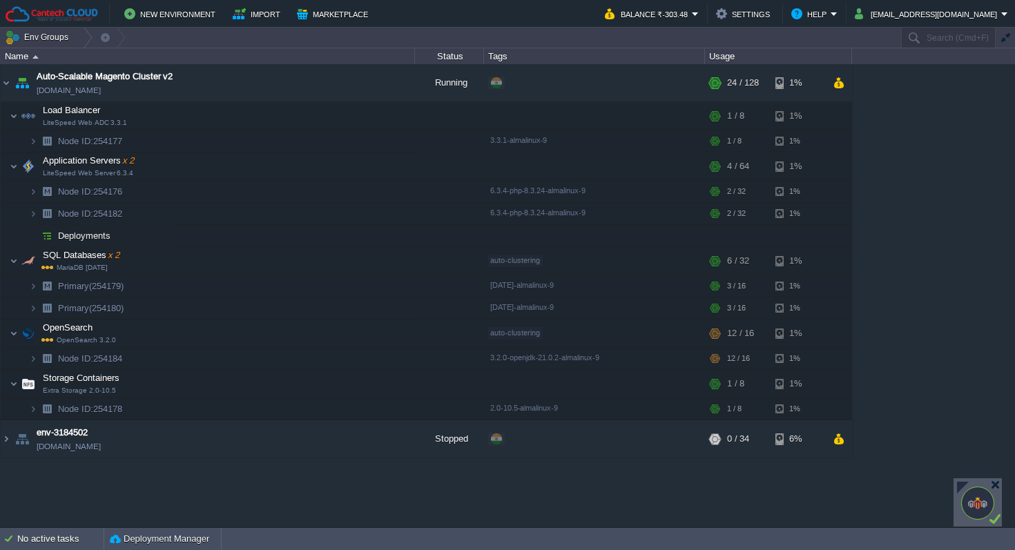
click at [508, 489] on div "Auto-Scalable Magento Cluster v2 [DOMAIN_NAME] Running + Add to Env Group RAM 1…" at bounding box center [507, 295] width 1015 height 462
click at [351, 166] on button "button" at bounding box center [353, 166] width 12 height 12
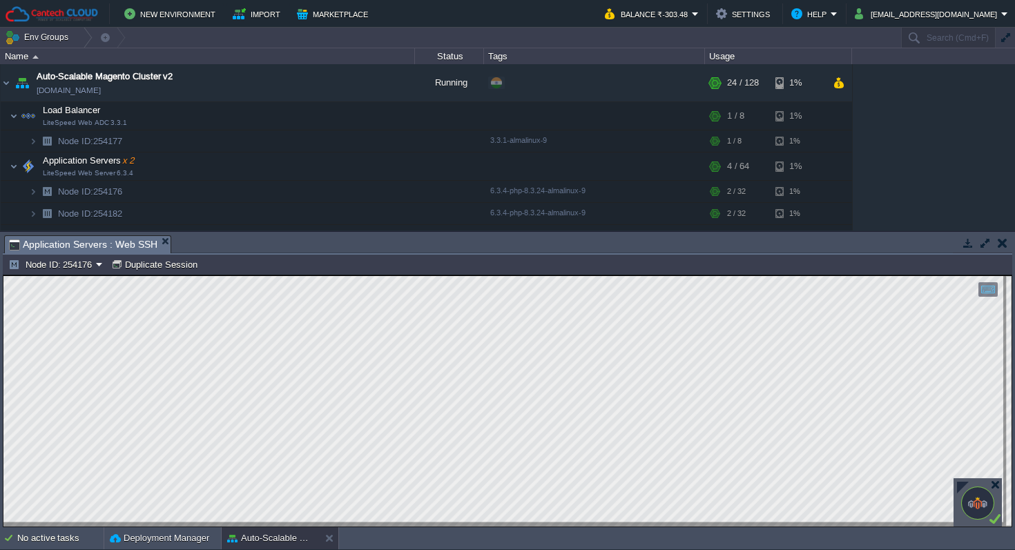
click at [1002, 243] on button "button" at bounding box center [1002, 243] width 10 height 12
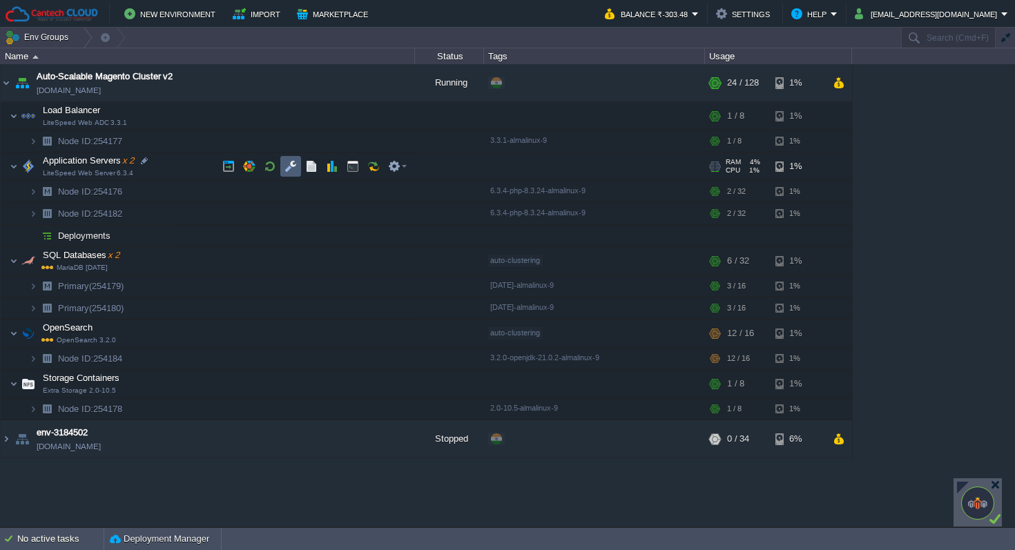
click at [289, 170] on button "button" at bounding box center [290, 166] width 12 height 12
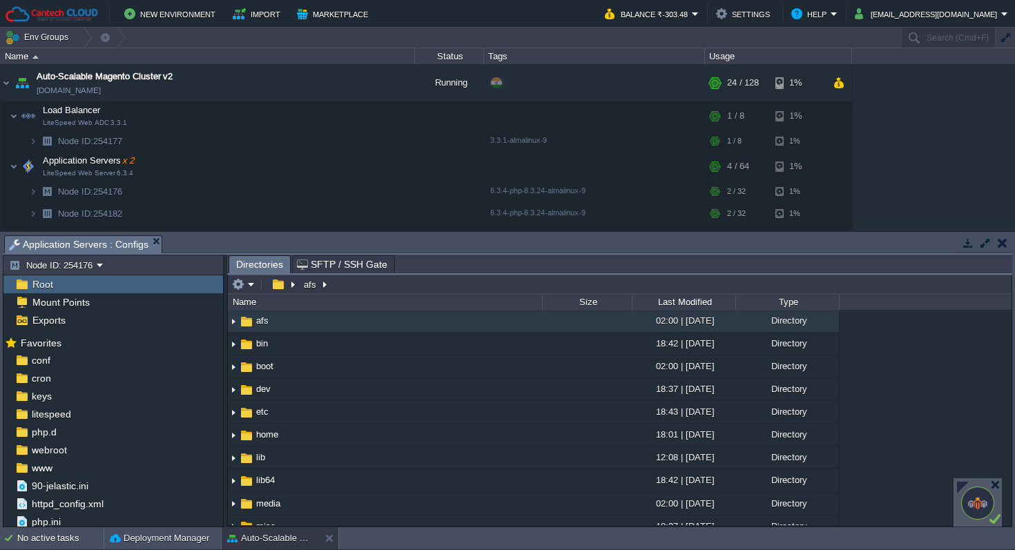
click at [1004, 243] on button "button" at bounding box center [1002, 243] width 10 height 12
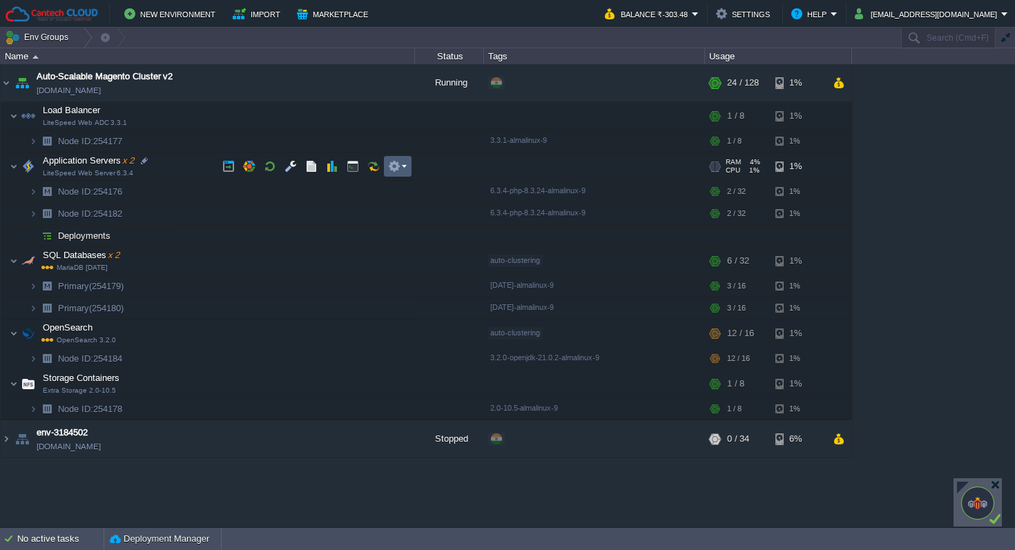
click at [398, 161] on button "button" at bounding box center [394, 166] width 12 height 12
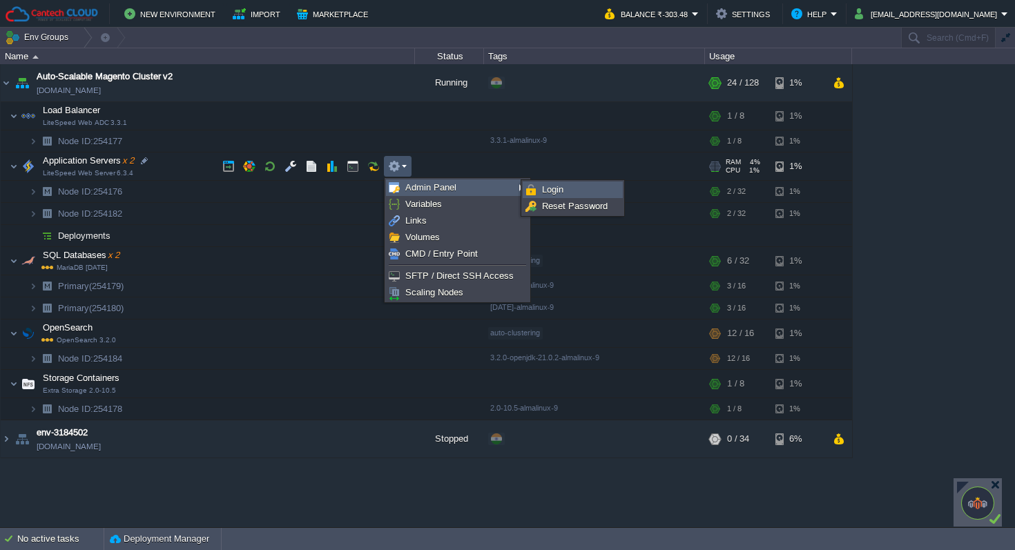
click at [543, 188] on span "Login" at bounding box center [552, 189] width 21 height 10
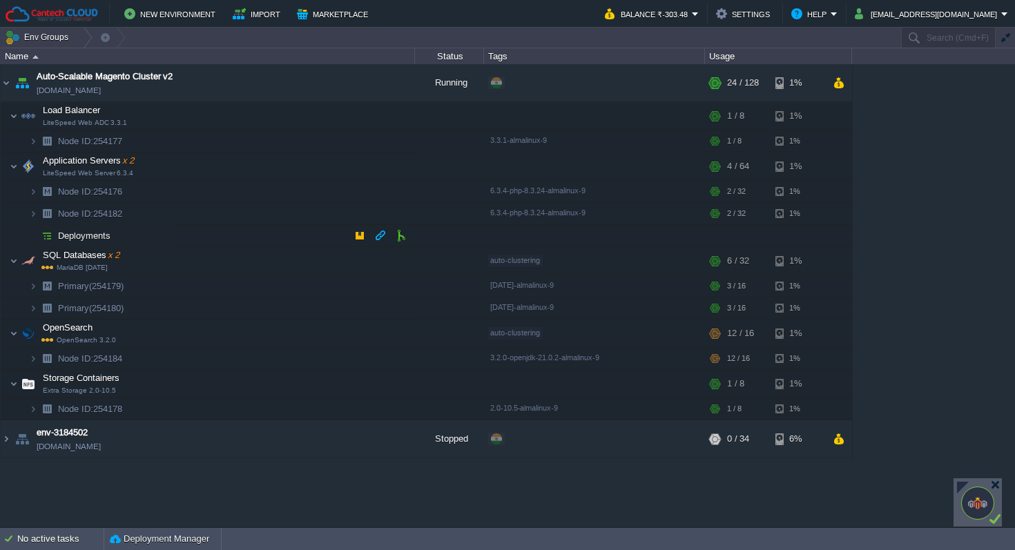
click at [88, 236] on span "Deployments" at bounding box center [85, 236] width 56 height 12
click at [359, 240] on button "button" at bounding box center [359, 235] width 12 height 12
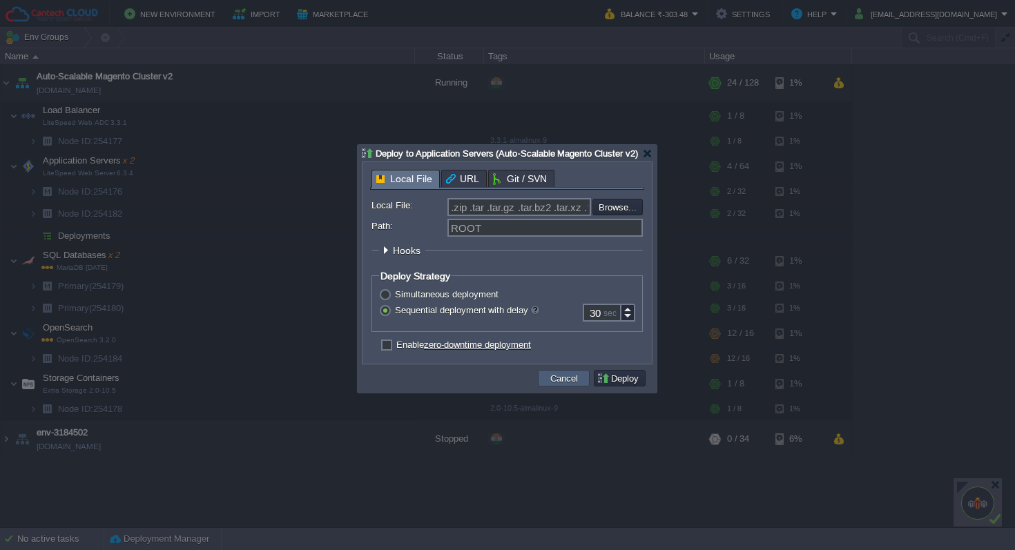
click at [559, 384] on button "Cancel" at bounding box center [564, 378] width 36 height 12
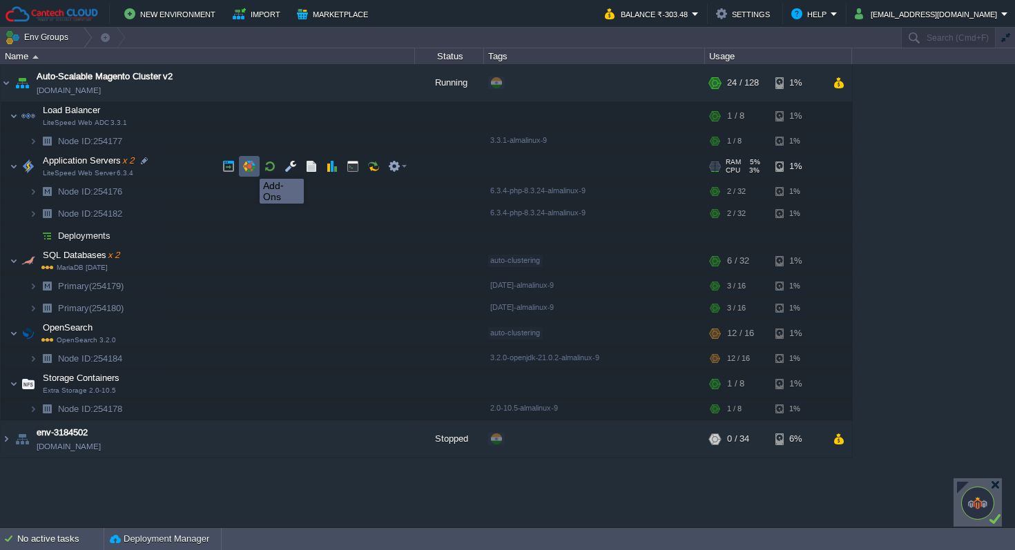
click at [249, 166] on button "button" at bounding box center [249, 166] width 12 height 12
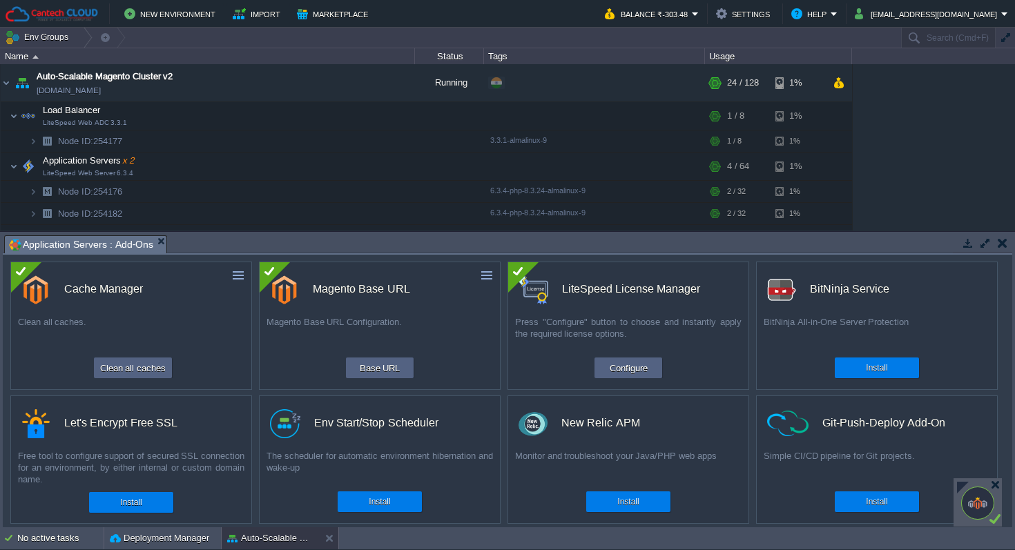
scroll to position [139, 0]
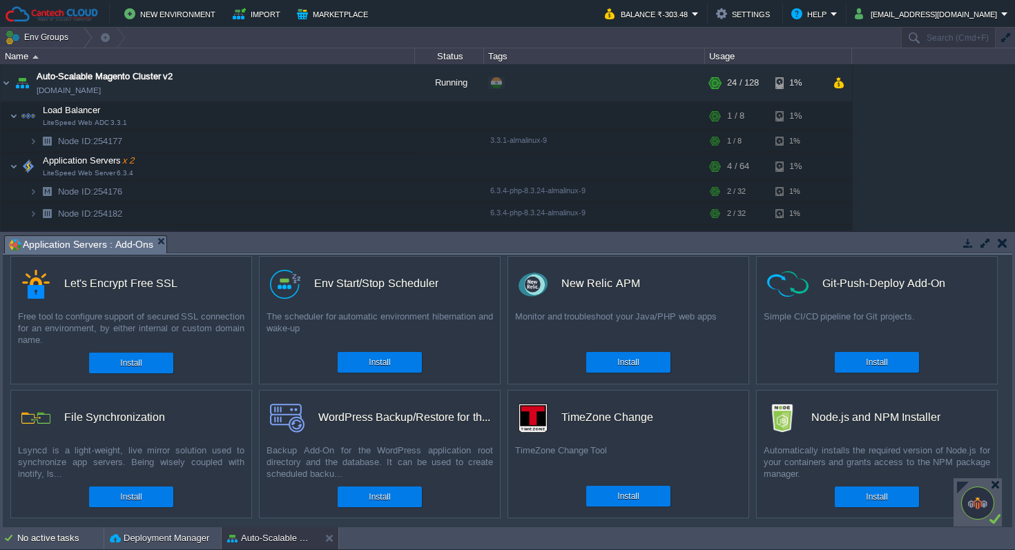
click at [1004, 245] on button "button" at bounding box center [1002, 243] width 10 height 12
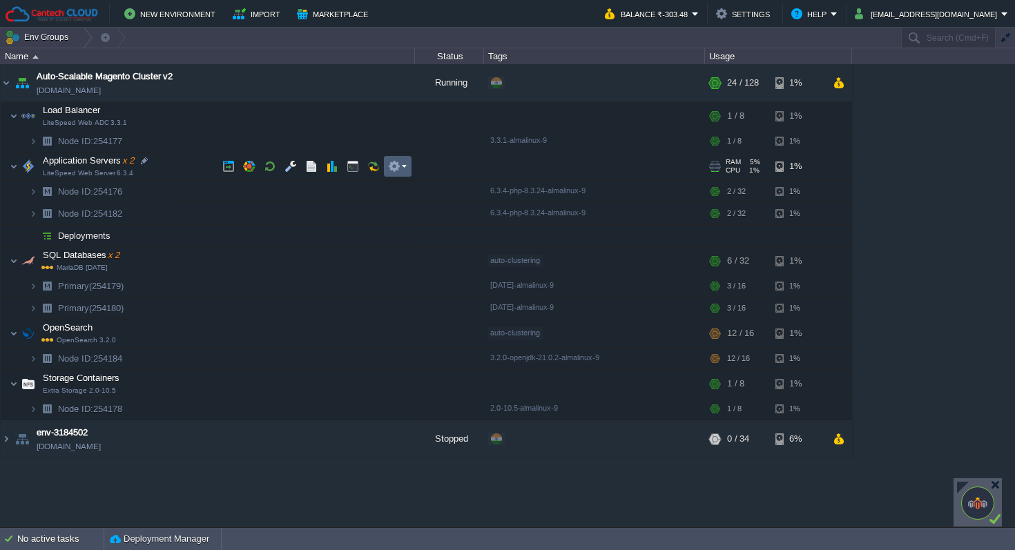
click at [405, 162] on em at bounding box center [397, 166] width 19 height 12
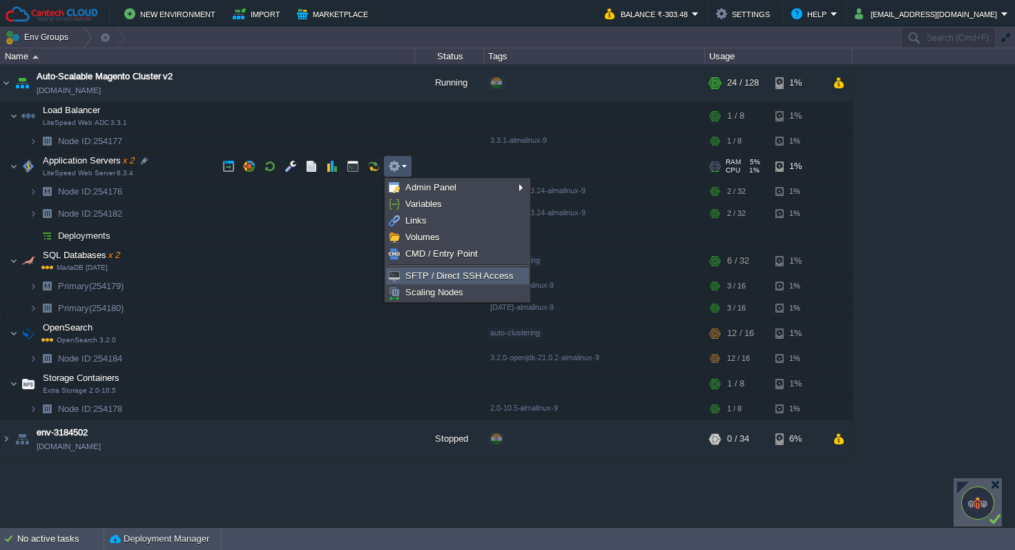
click at [441, 276] on span "SFTP / Direct SSH Access" at bounding box center [459, 276] width 108 height 10
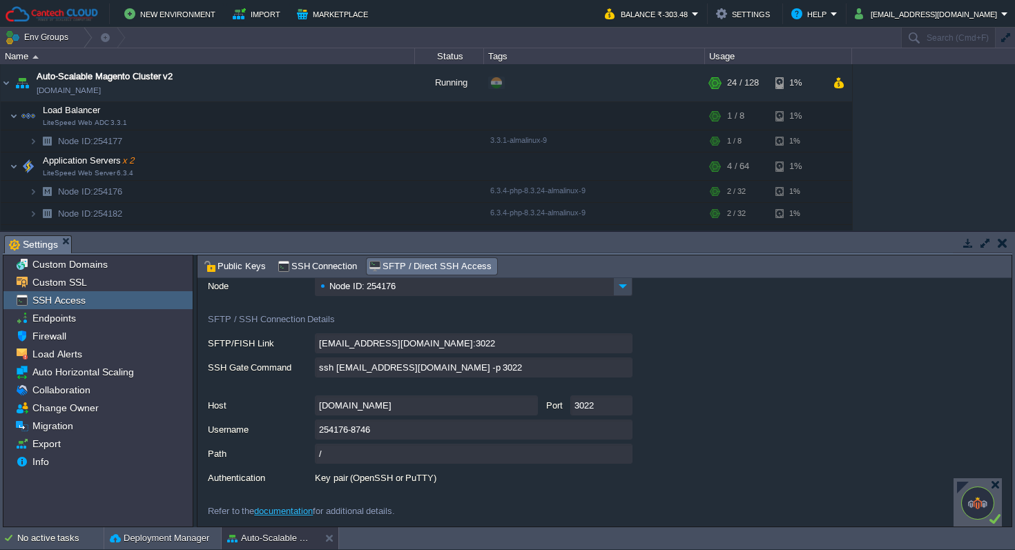
scroll to position [0, 0]
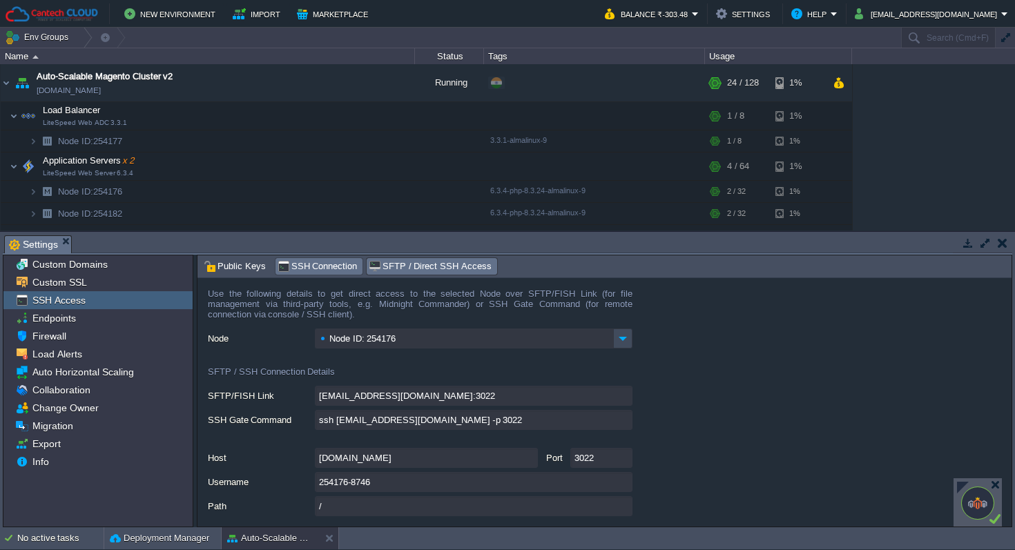
click at [297, 262] on span "SSH Connection" at bounding box center [317, 266] width 80 height 15
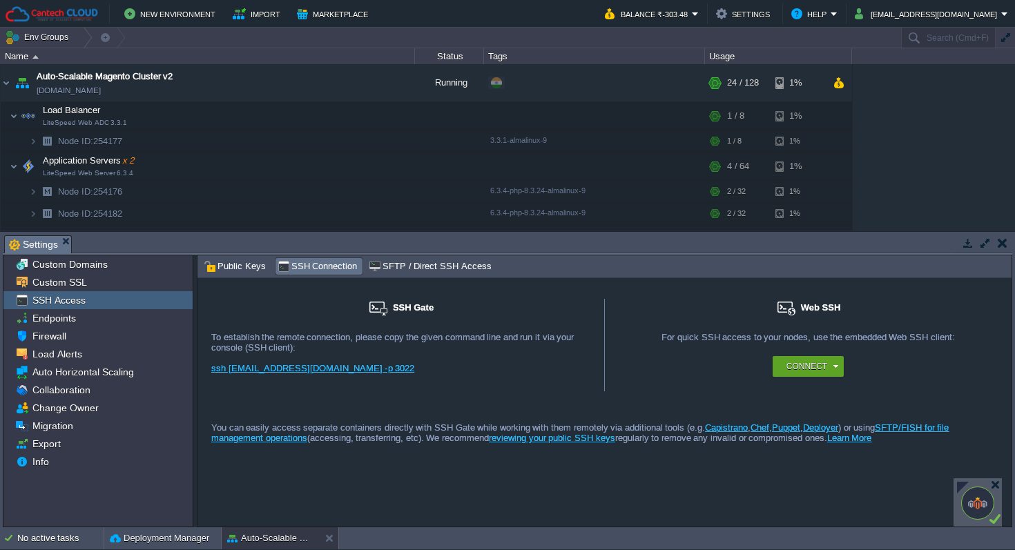
click at [1006, 246] on button "button" at bounding box center [1002, 243] width 10 height 12
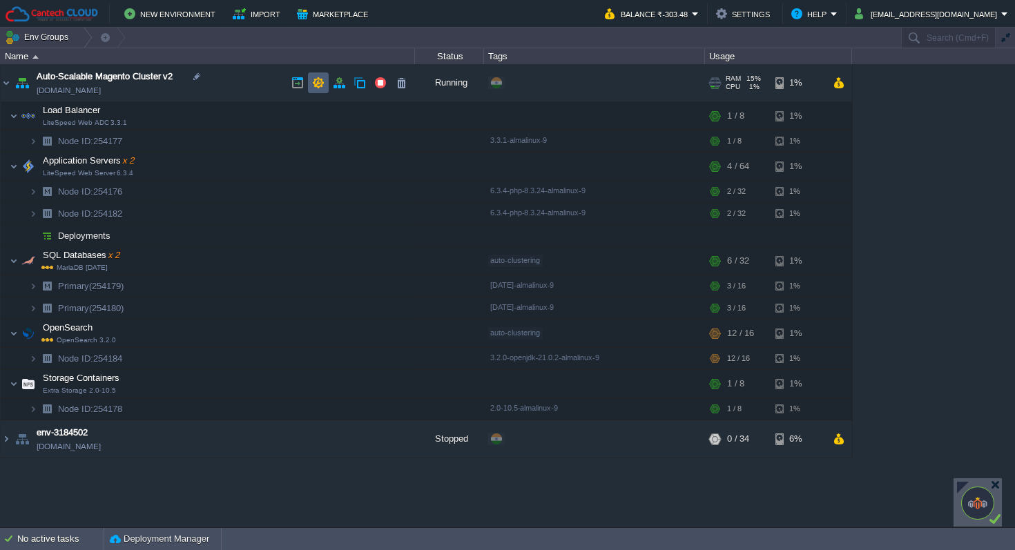
click at [317, 84] on button "button" at bounding box center [318, 83] width 12 height 12
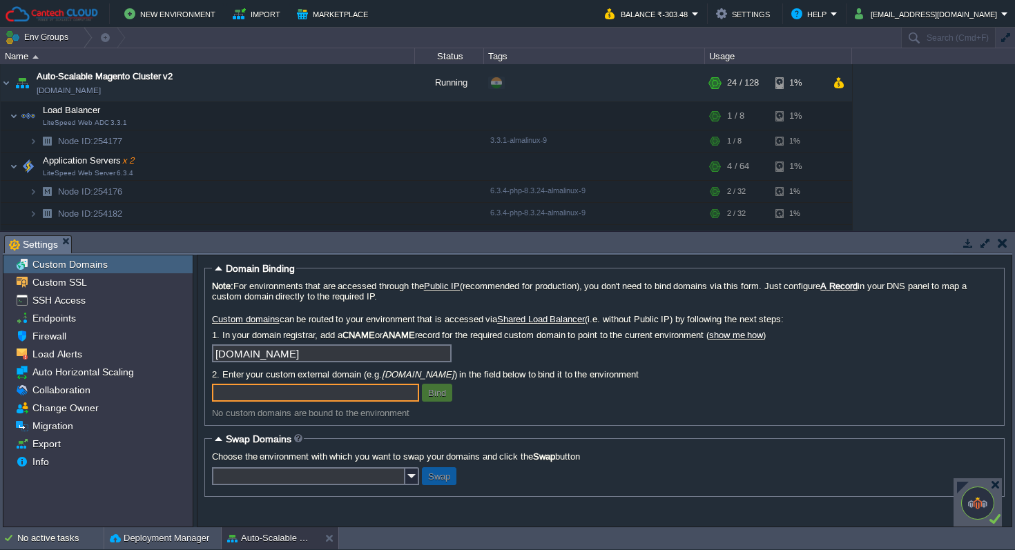
click at [1000, 238] on button "button" at bounding box center [1002, 243] width 10 height 12
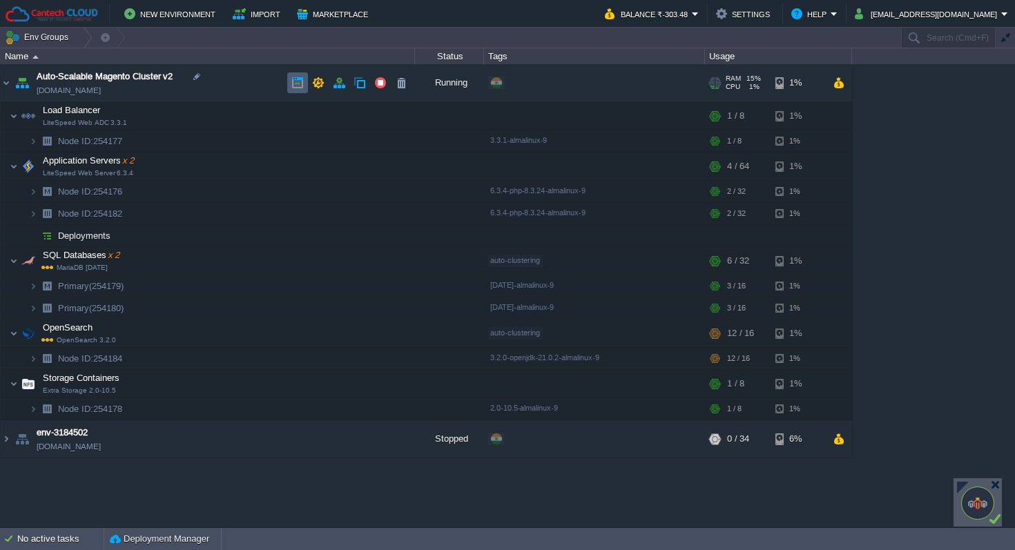
click at [295, 79] on button "button" at bounding box center [297, 83] width 12 height 12
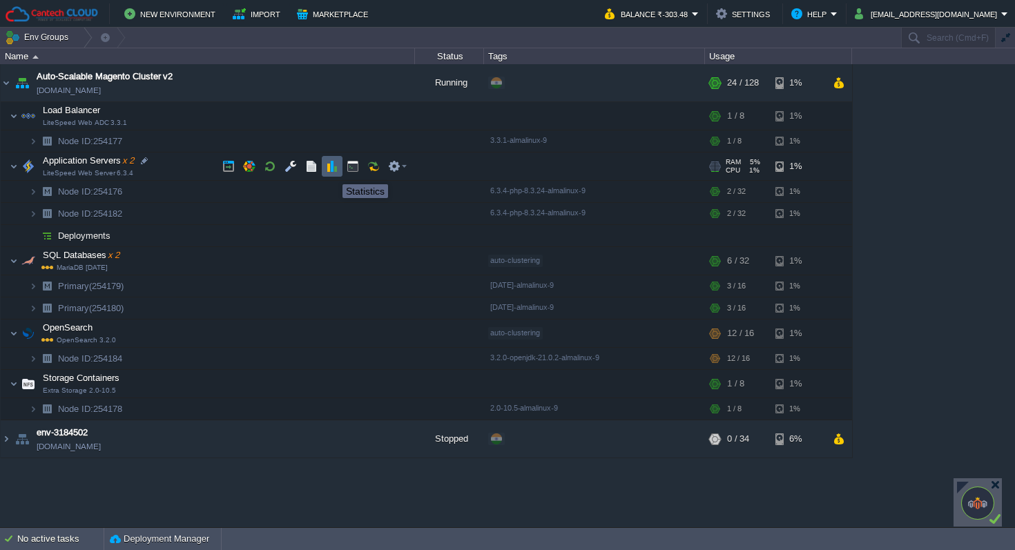
click at [332, 172] on button "button" at bounding box center [332, 166] width 12 height 12
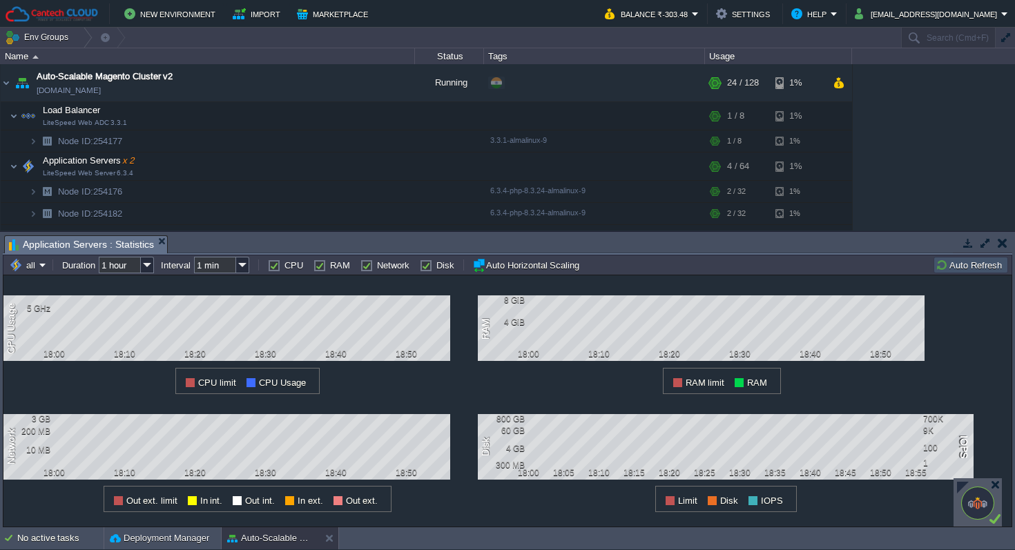
click at [1004, 240] on button "button" at bounding box center [1002, 243] width 10 height 12
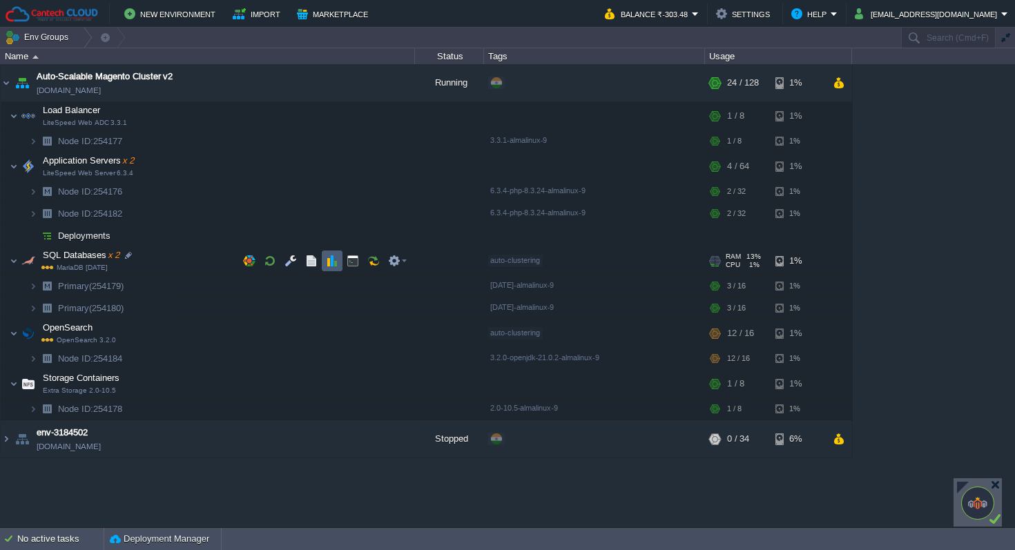
click at [335, 260] on button "button" at bounding box center [332, 261] width 12 height 12
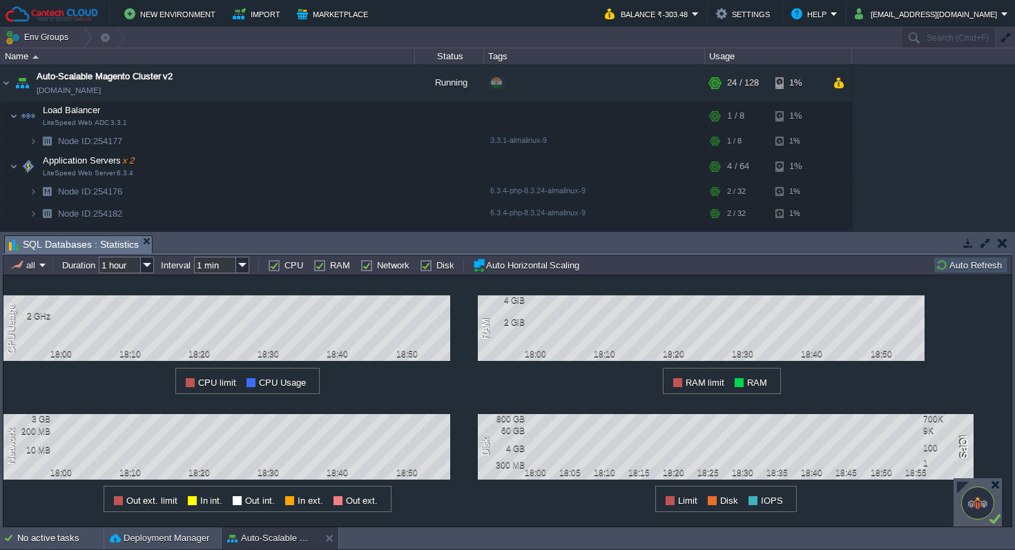
click at [1000, 244] on button "button" at bounding box center [1002, 243] width 10 height 12
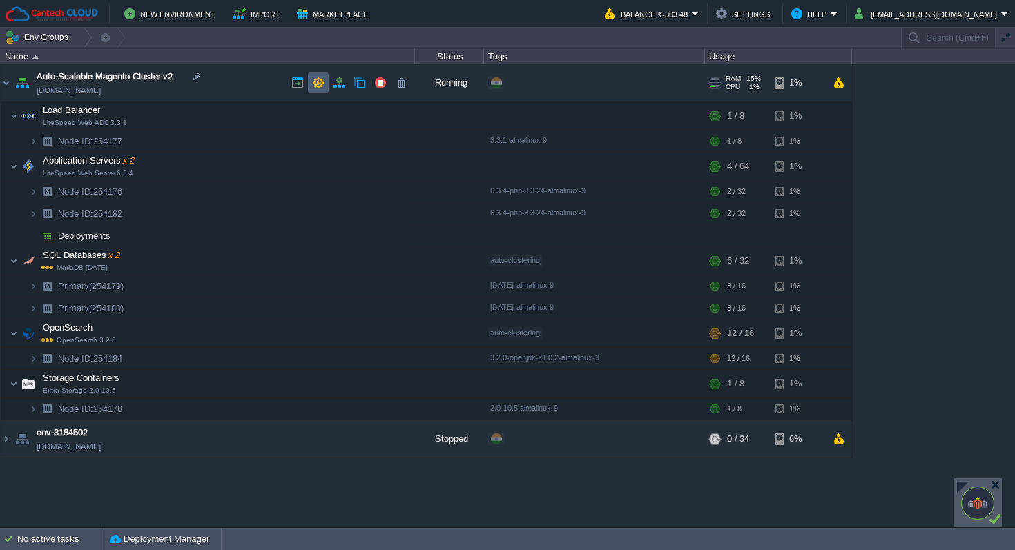
click at [315, 81] on button "button" at bounding box center [318, 83] width 12 height 12
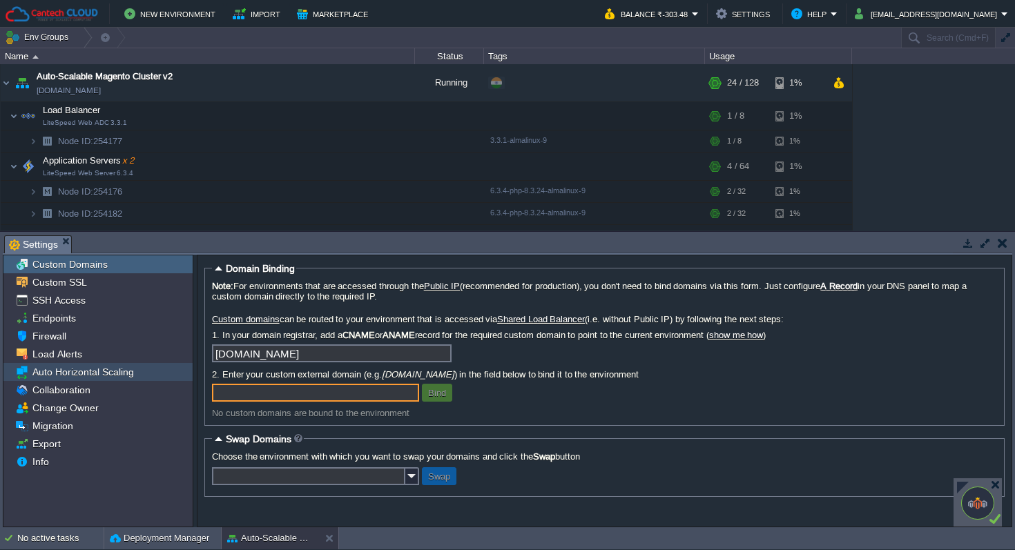
click at [66, 380] on div "Auto Horizontal Scaling" at bounding box center [97, 372] width 189 height 18
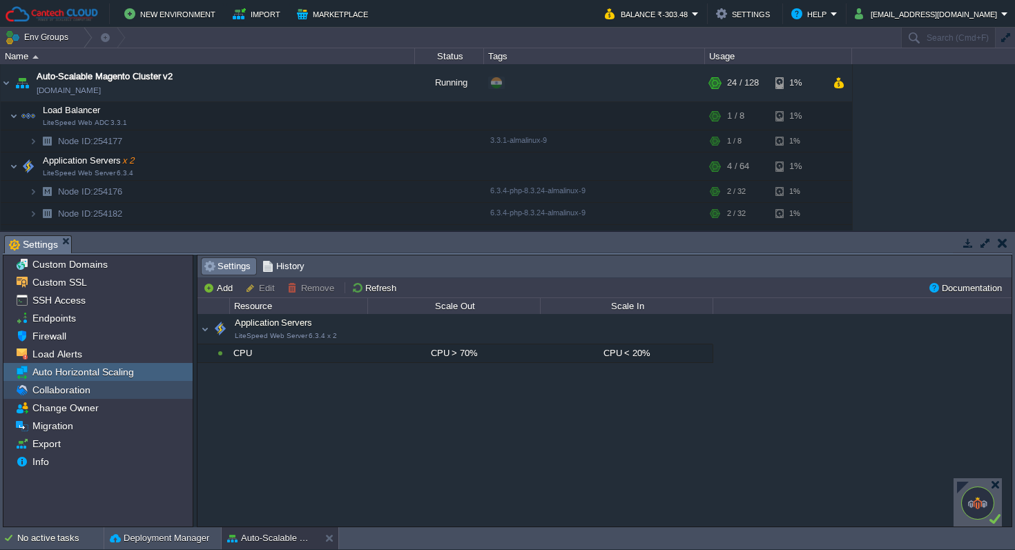
click at [93, 396] on div "Collaboration" at bounding box center [97, 390] width 189 height 18
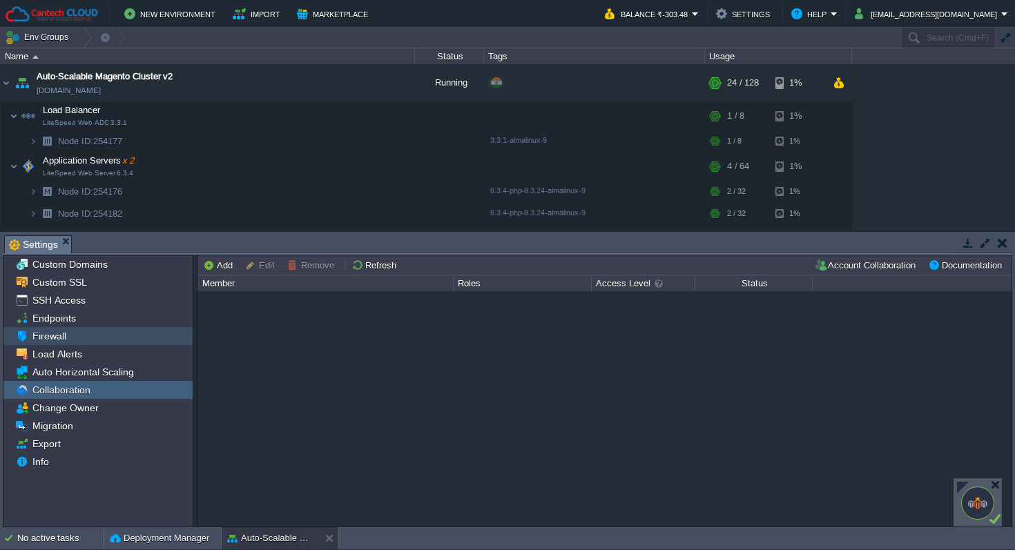
click at [64, 342] on span "Firewall" at bounding box center [49, 336] width 39 height 12
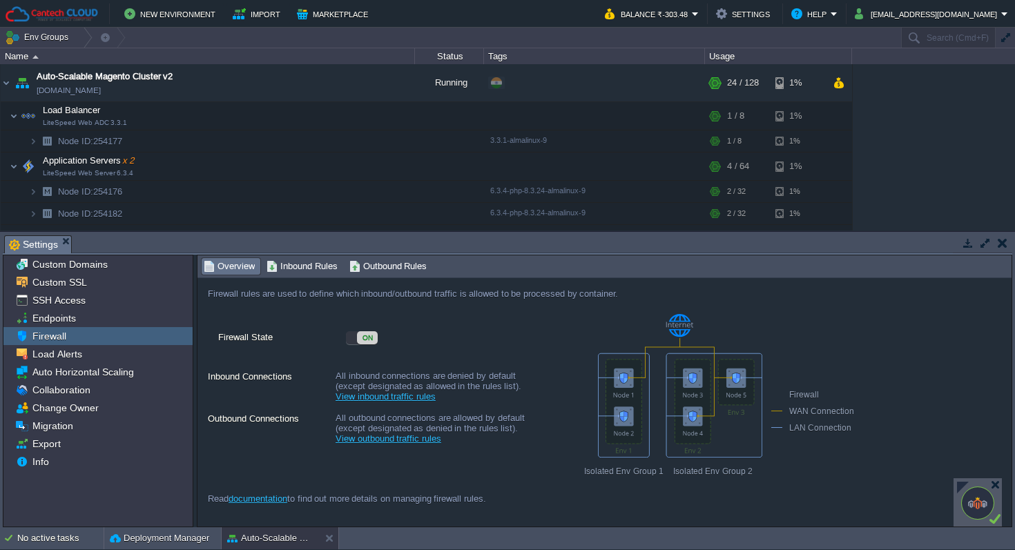
click at [1001, 241] on button "button" at bounding box center [1002, 243] width 10 height 12
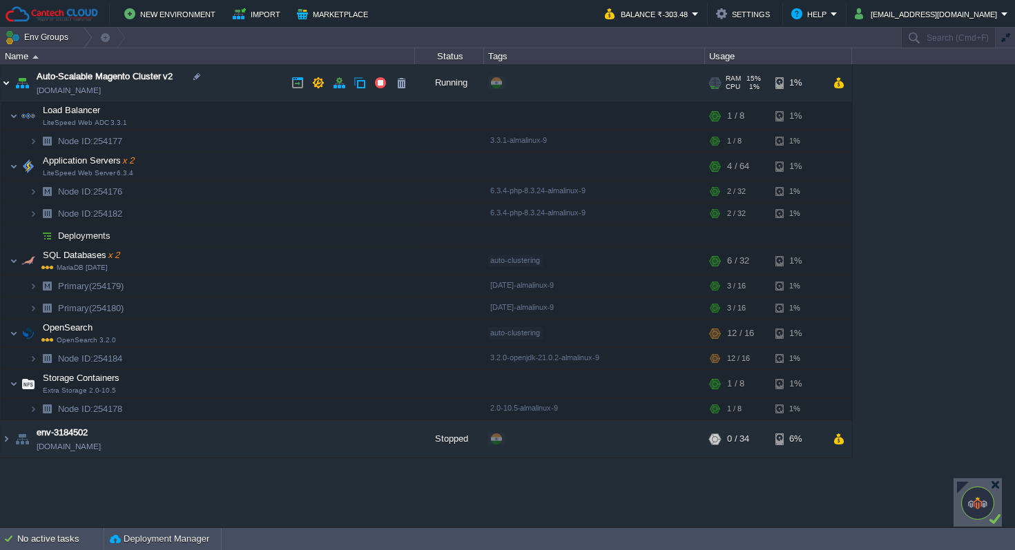
click at [5, 86] on img at bounding box center [6, 82] width 11 height 37
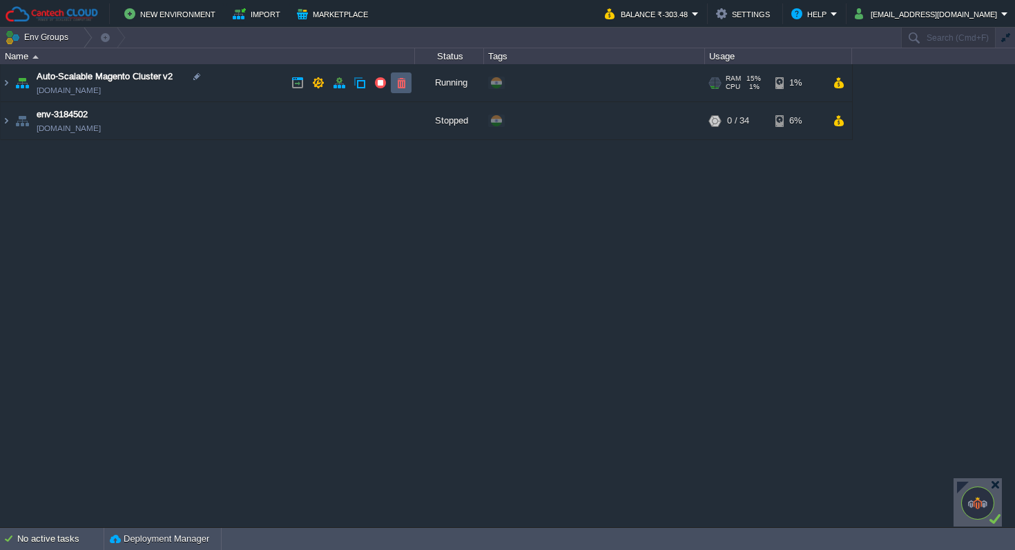
click at [405, 90] on td at bounding box center [401, 82] width 21 height 21
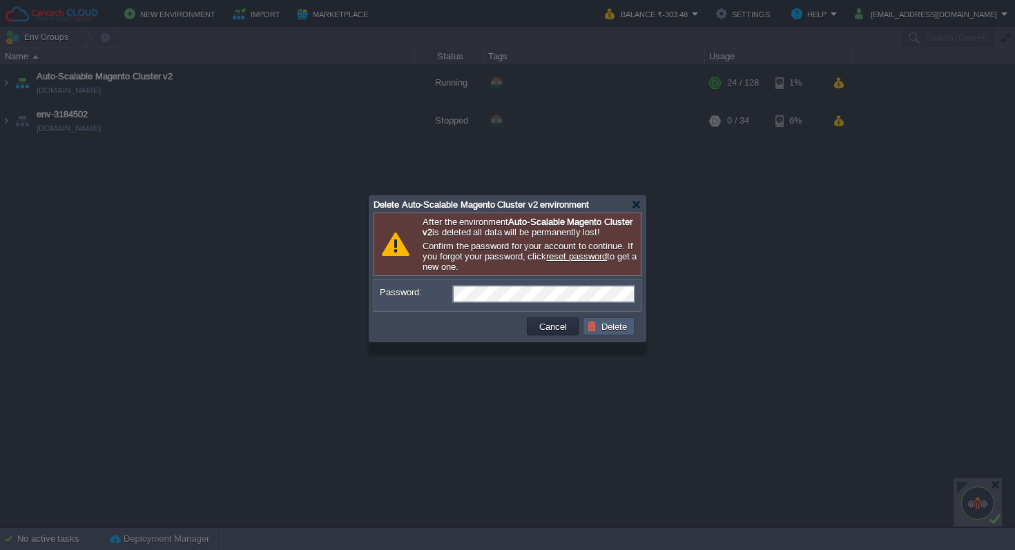
click at [618, 333] on button "Delete" at bounding box center [609, 326] width 44 height 12
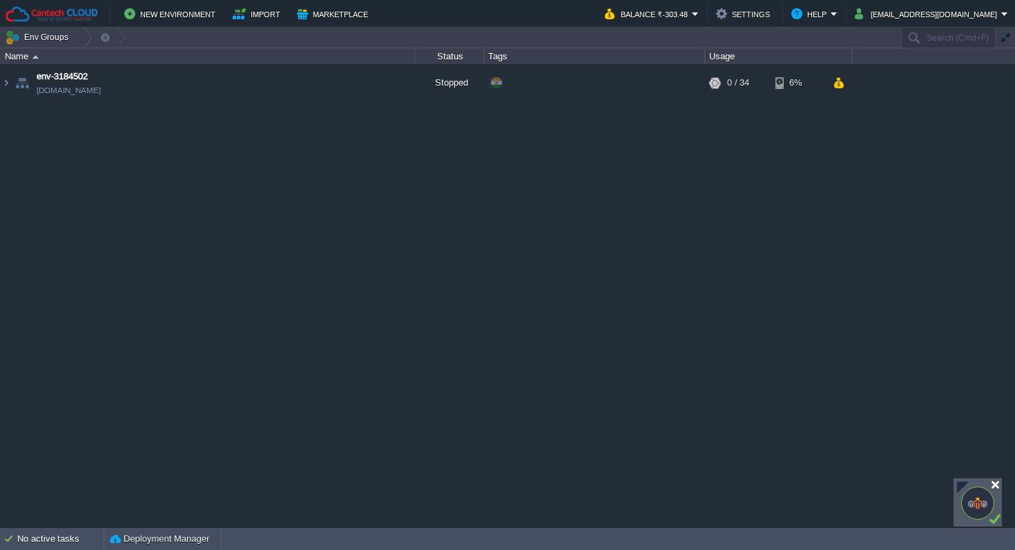
click at [991, 485] on div at bounding box center [995, 485] width 10 height 10
click at [971, 17] on button "[EMAIL_ADDRESS][DOMAIN_NAME]" at bounding box center [928, 14] width 146 height 17
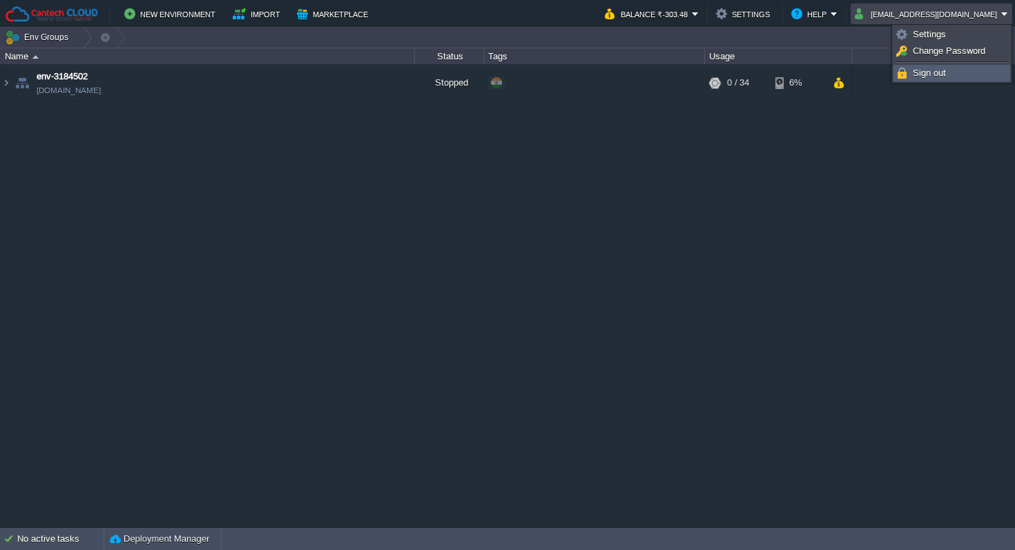
click at [955, 80] on link "Sign out" at bounding box center [951, 73] width 115 height 15
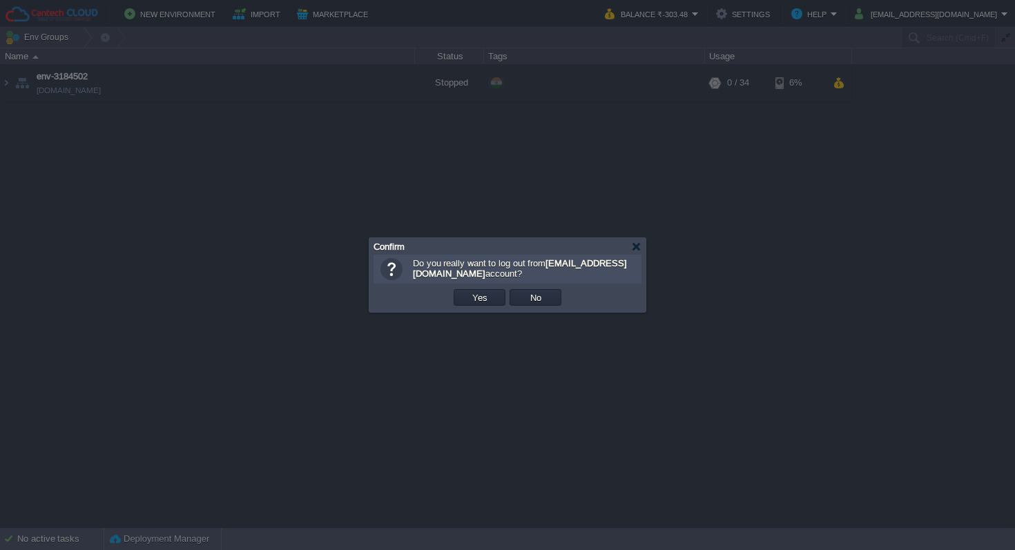
click at [480, 304] on td "Yes" at bounding box center [480, 297] width 52 height 17
